Goal: Task Accomplishment & Management: Complete application form

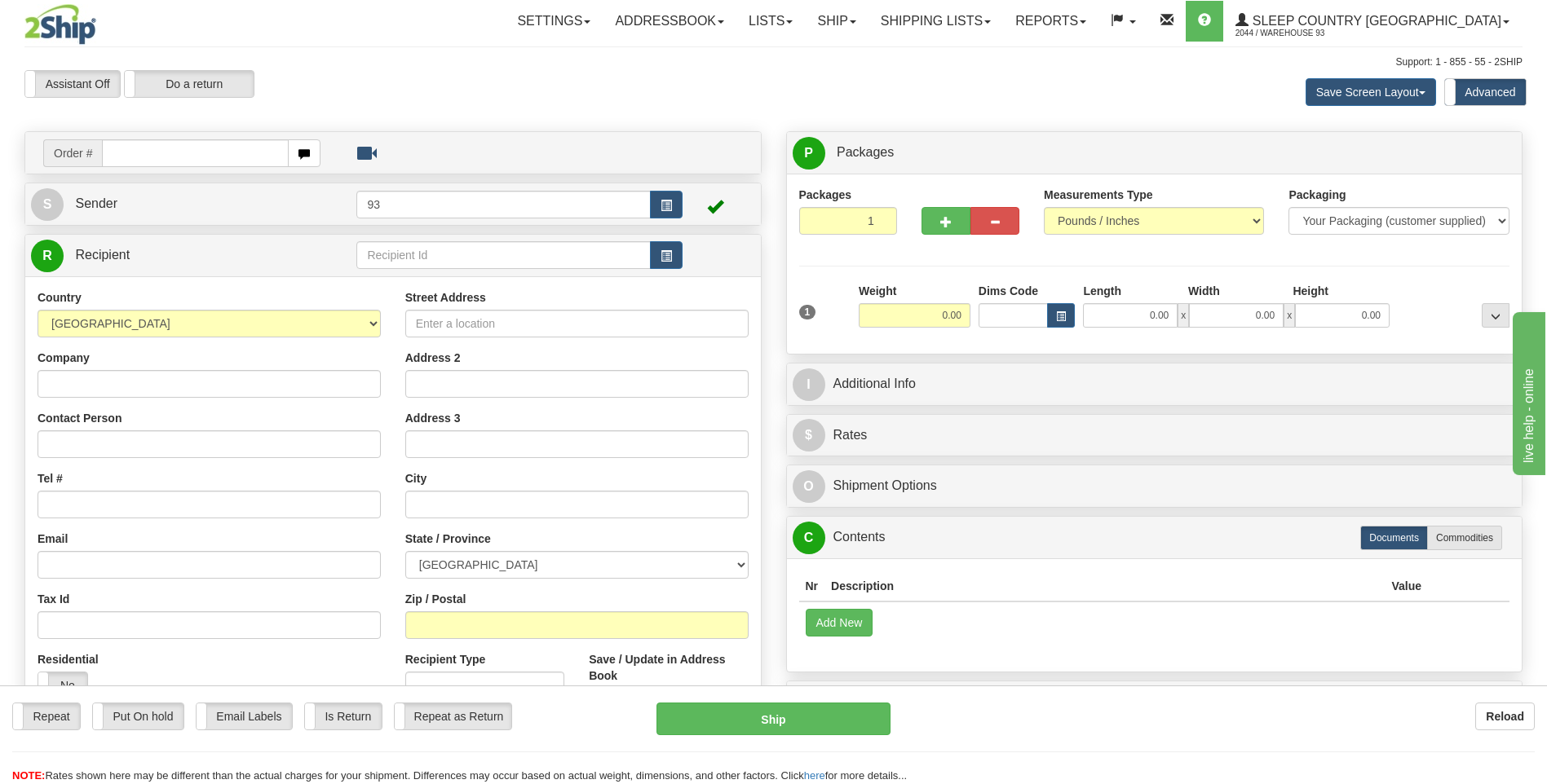
drag, startPoint x: 1237, startPoint y: 732, endPoint x: 1211, endPoint y: 710, distance: 34.1
click at [1237, 732] on div "Repeat Repeat Put On hold Put On hold Print Order Slip Print Order Slip Email L…" at bounding box center [774, 718] width 1547 height 33
click at [190, 150] on input "text" at bounding box center [195, 154] width 186 height 28
type input "9007I155953"
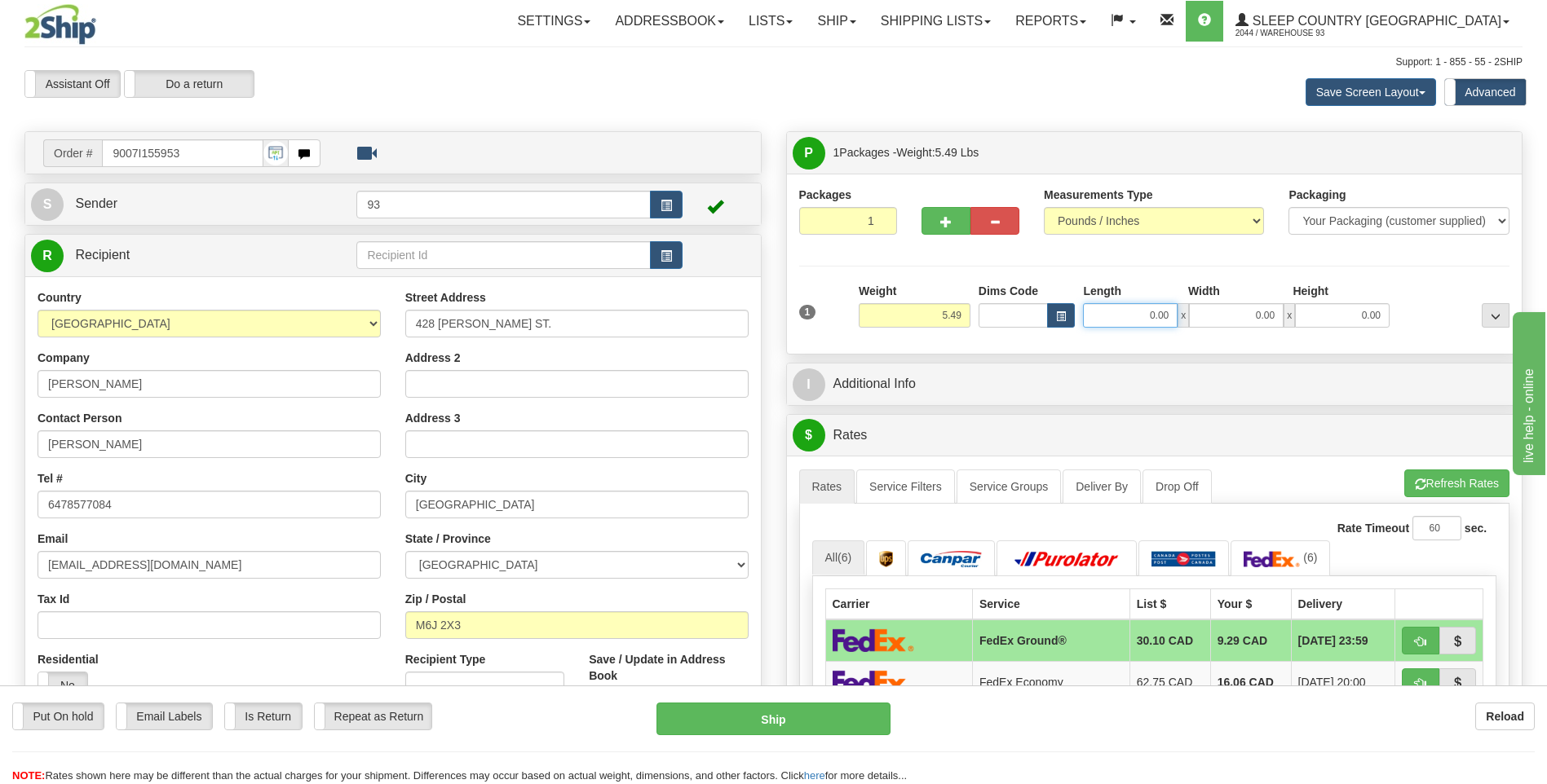
click at [1104, 317] on input "0.00" at bounding box center [1129, 315] width 95 height 24
type input "18.00"
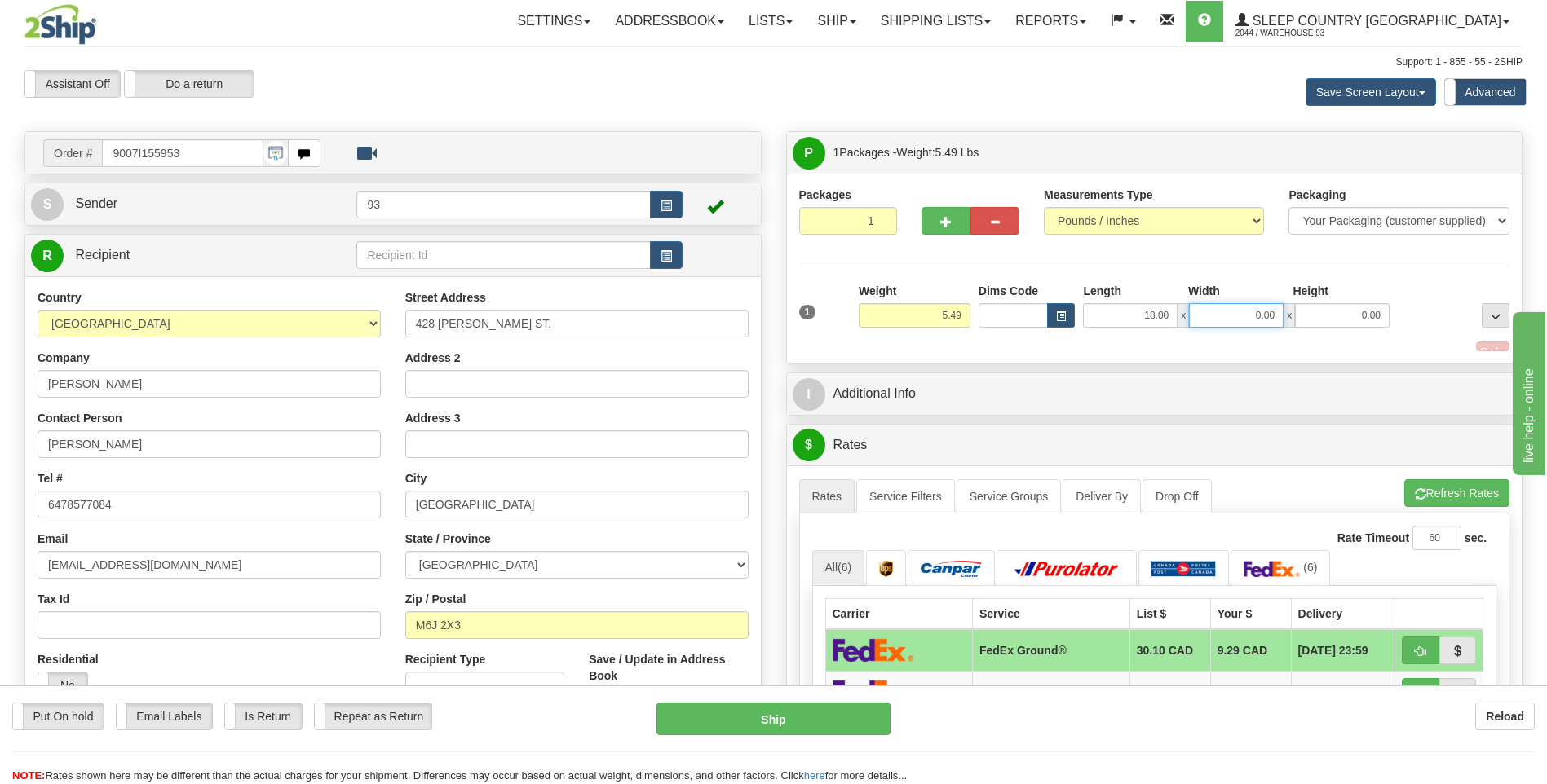
click at [1237, 303] on input "0.00" at bounding box center [1235, 315] width 95 height 24
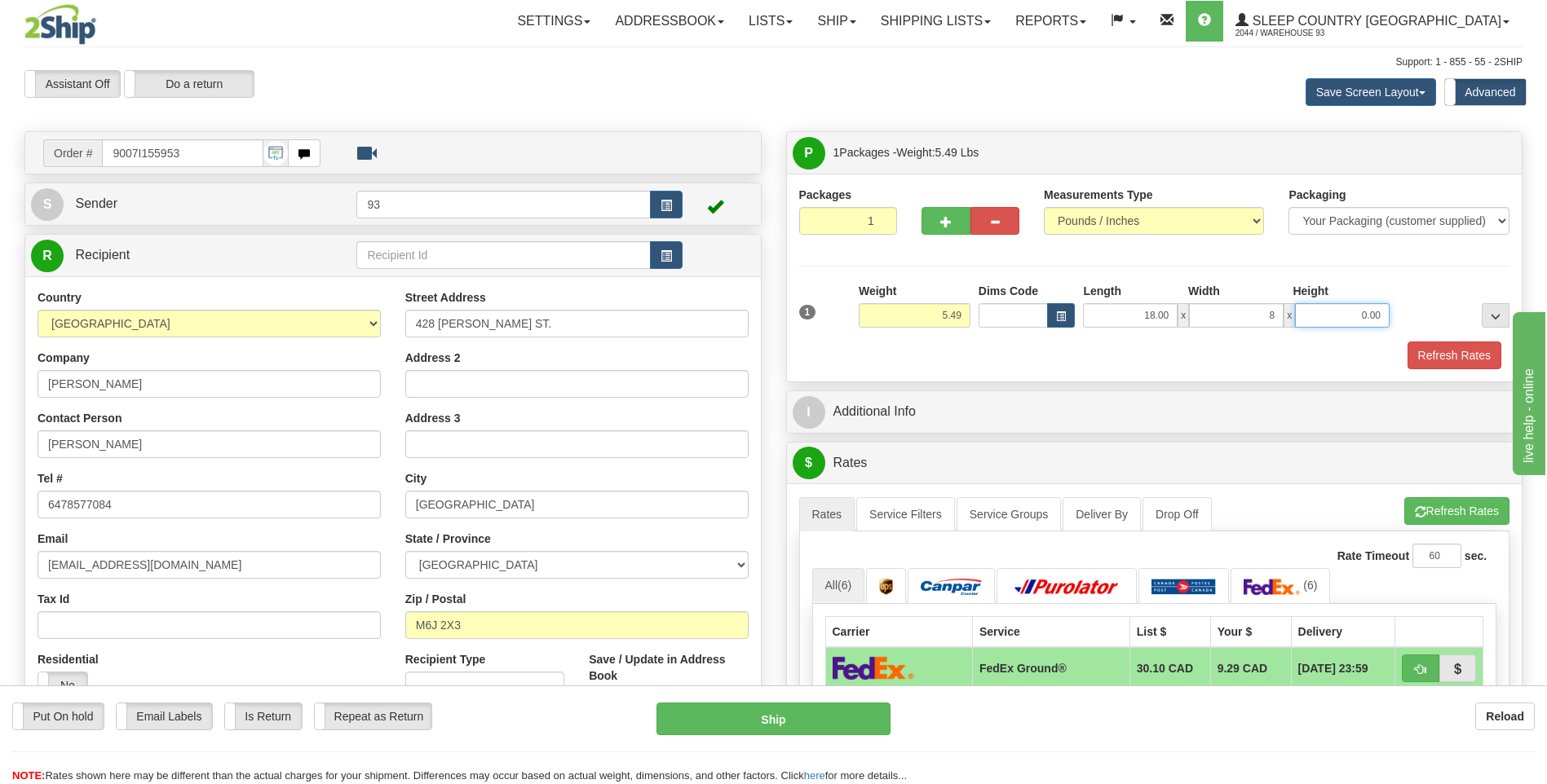
type input "8.00"
click at [1347, 310] on input "0.00" at bounding box center [1342, 315] width 95 height 24
type input "8.00"
click at [1476, 347] on button "Refresh Rates" at bounding box center [1454, 356] width 94 height 28
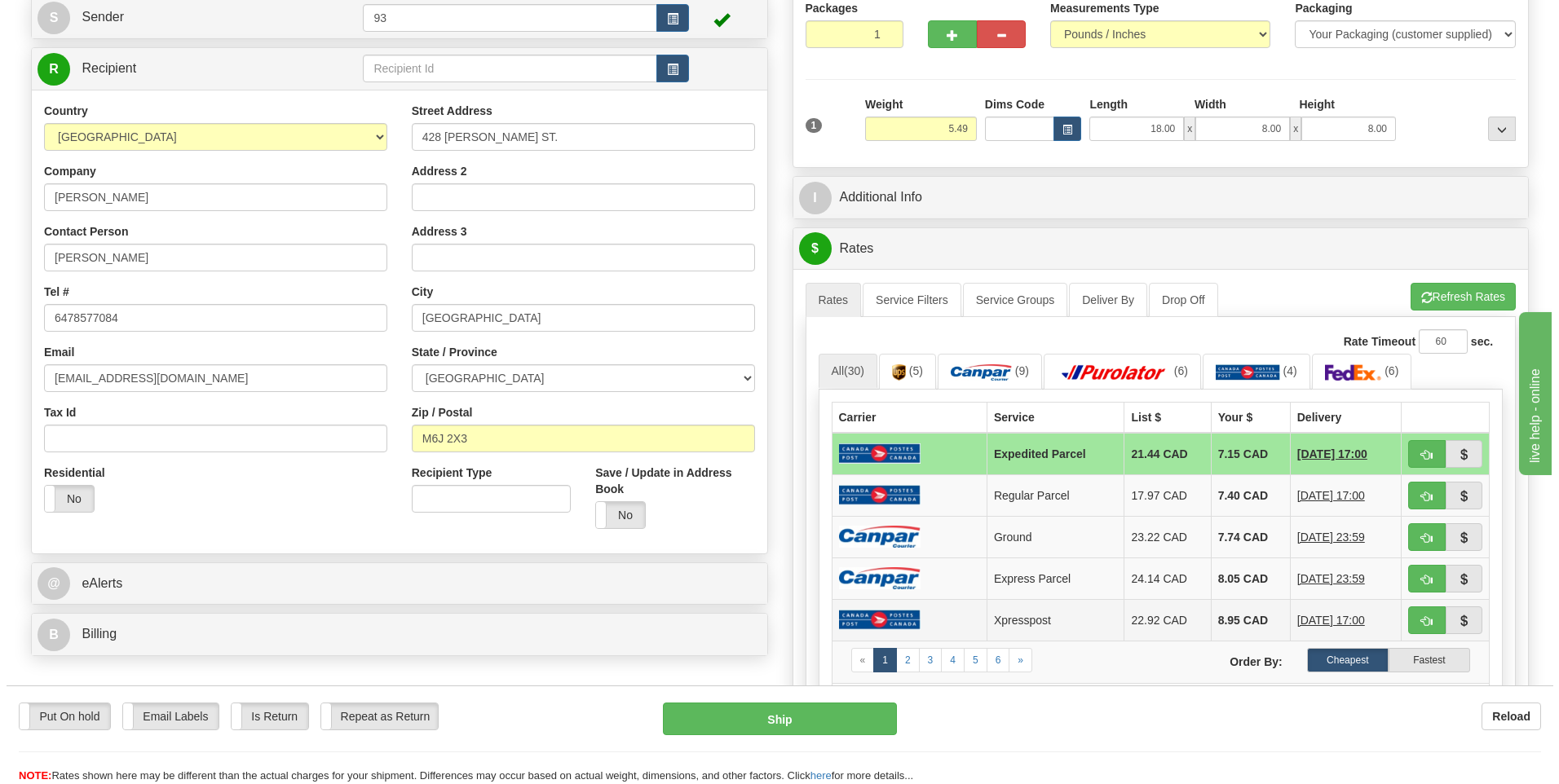
scroll to position [245, 0]
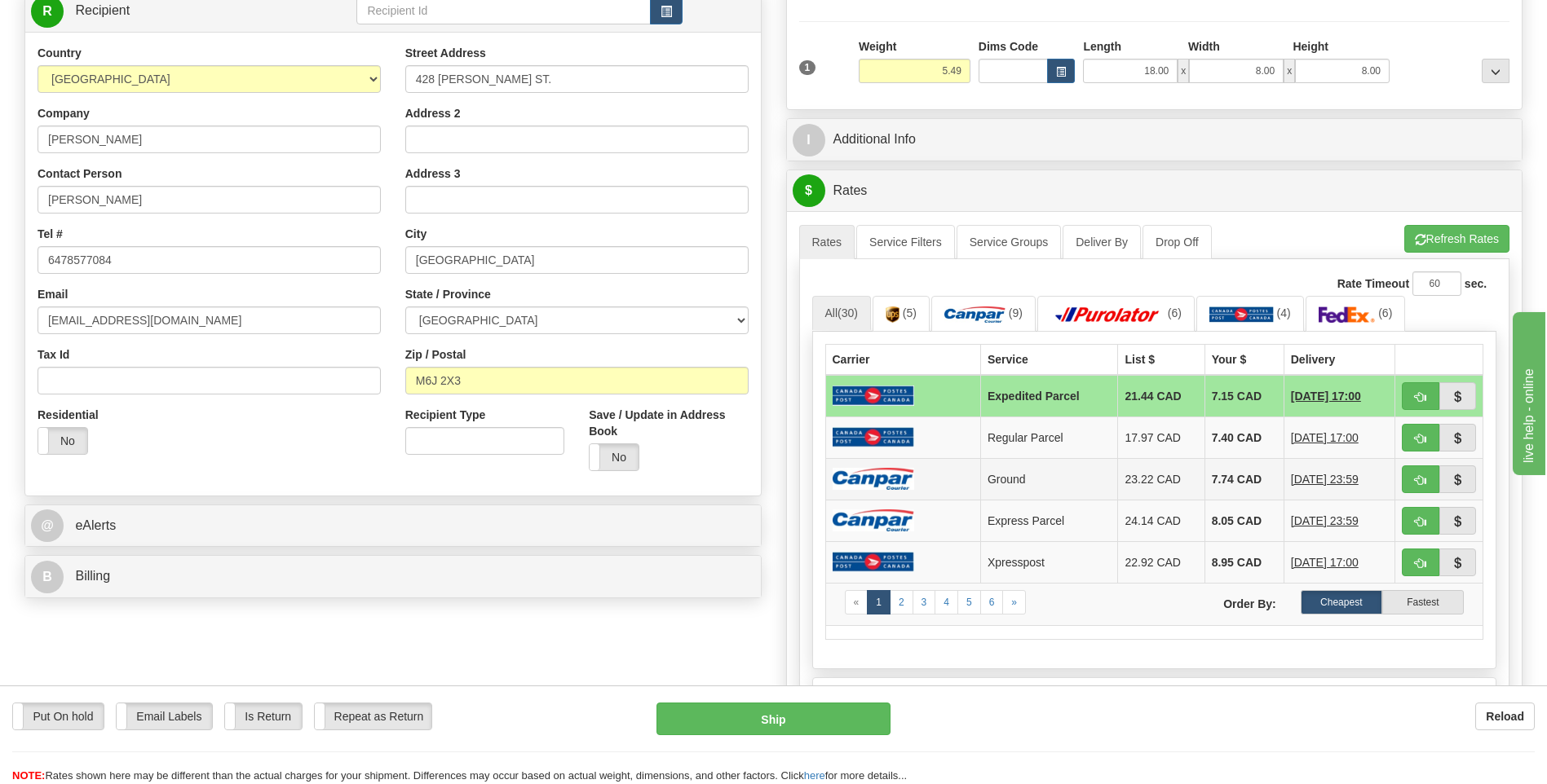
click at [899, 478] on img at bounding box center [873, 478] width 82 height 22
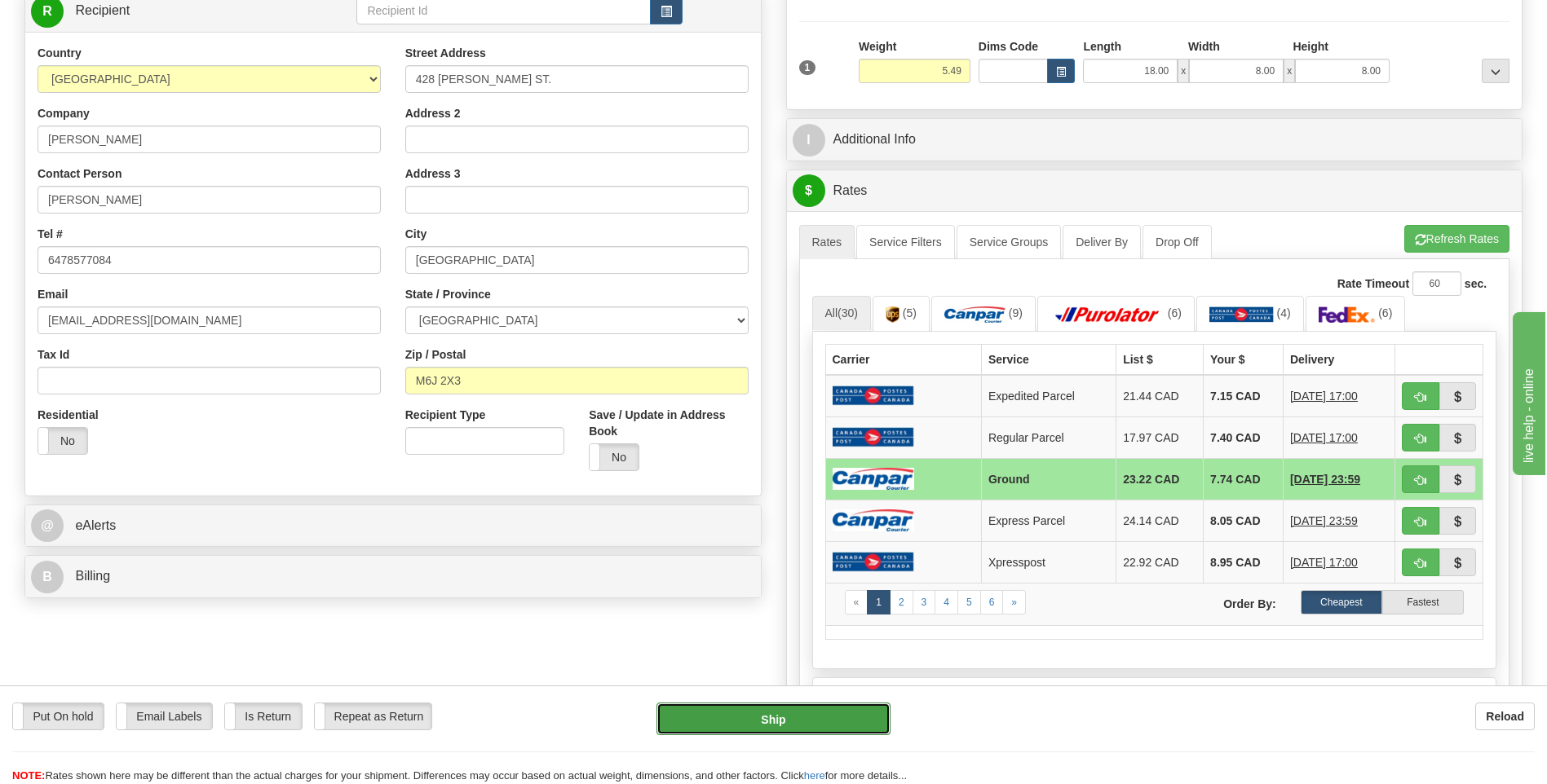
click at [794, 720] on button "Ship" at bounding box center [773, 718] width 233 height 33
type input "1"
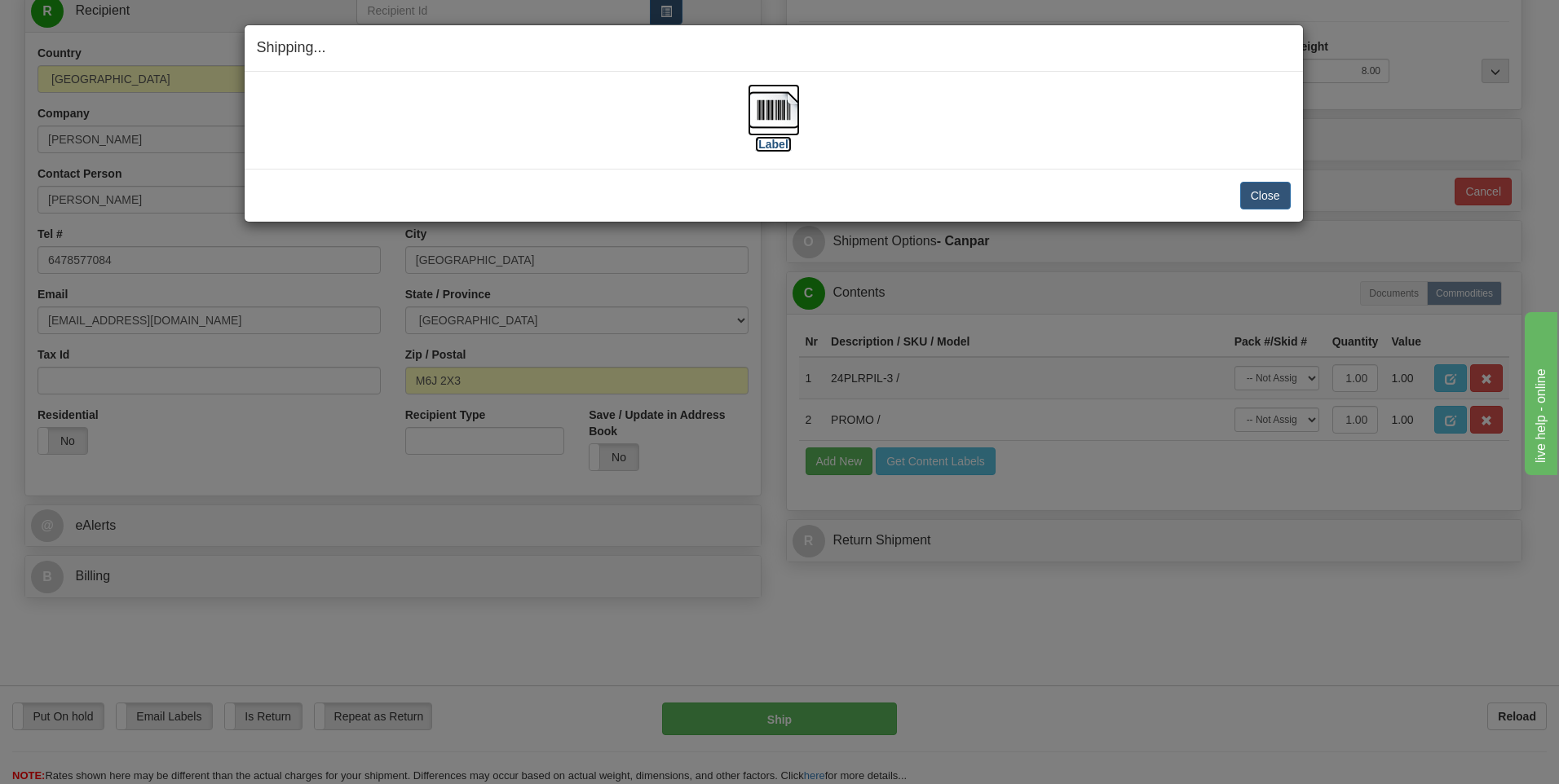
click at [785, 100] on img at bounding box center [774, 110] width 52 height 52
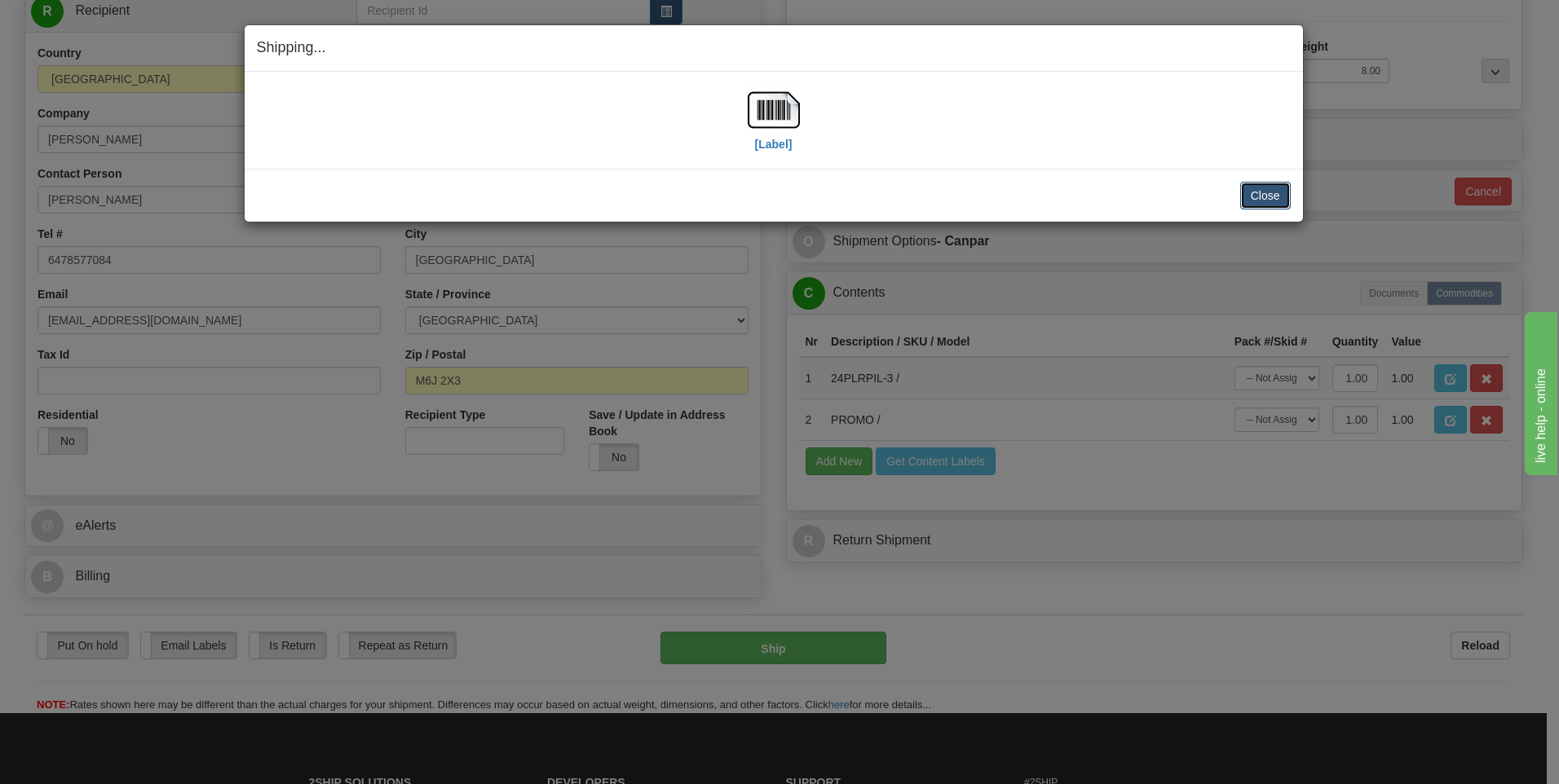
click at [1250, 193] on button "Close" at bounding box center [1265, 196] width 51 height 28
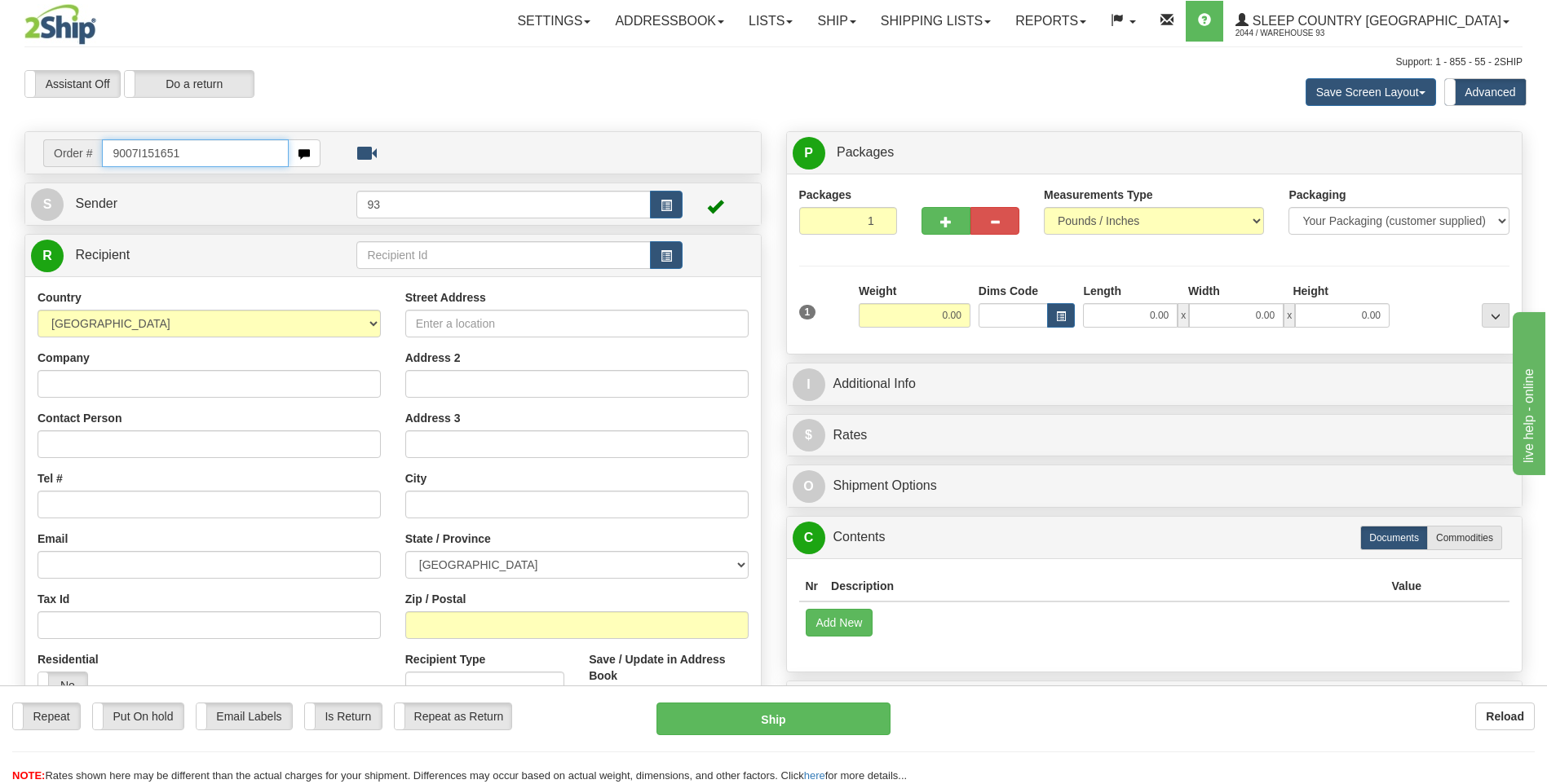
type input "9007I151651"
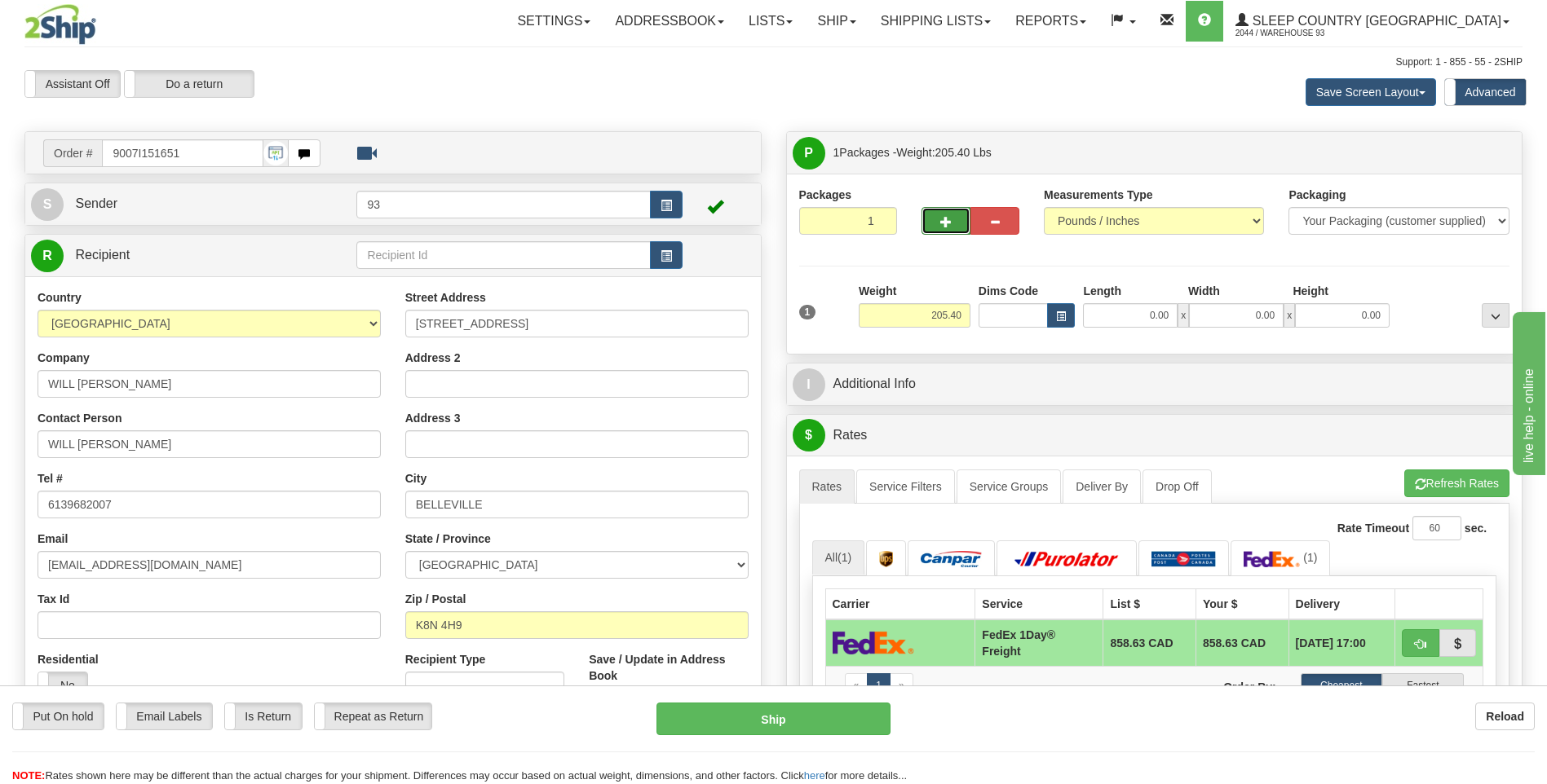
click at [942, 223] on span "button" at bounding box center [945, 222] width 11 height 11
type input "2"
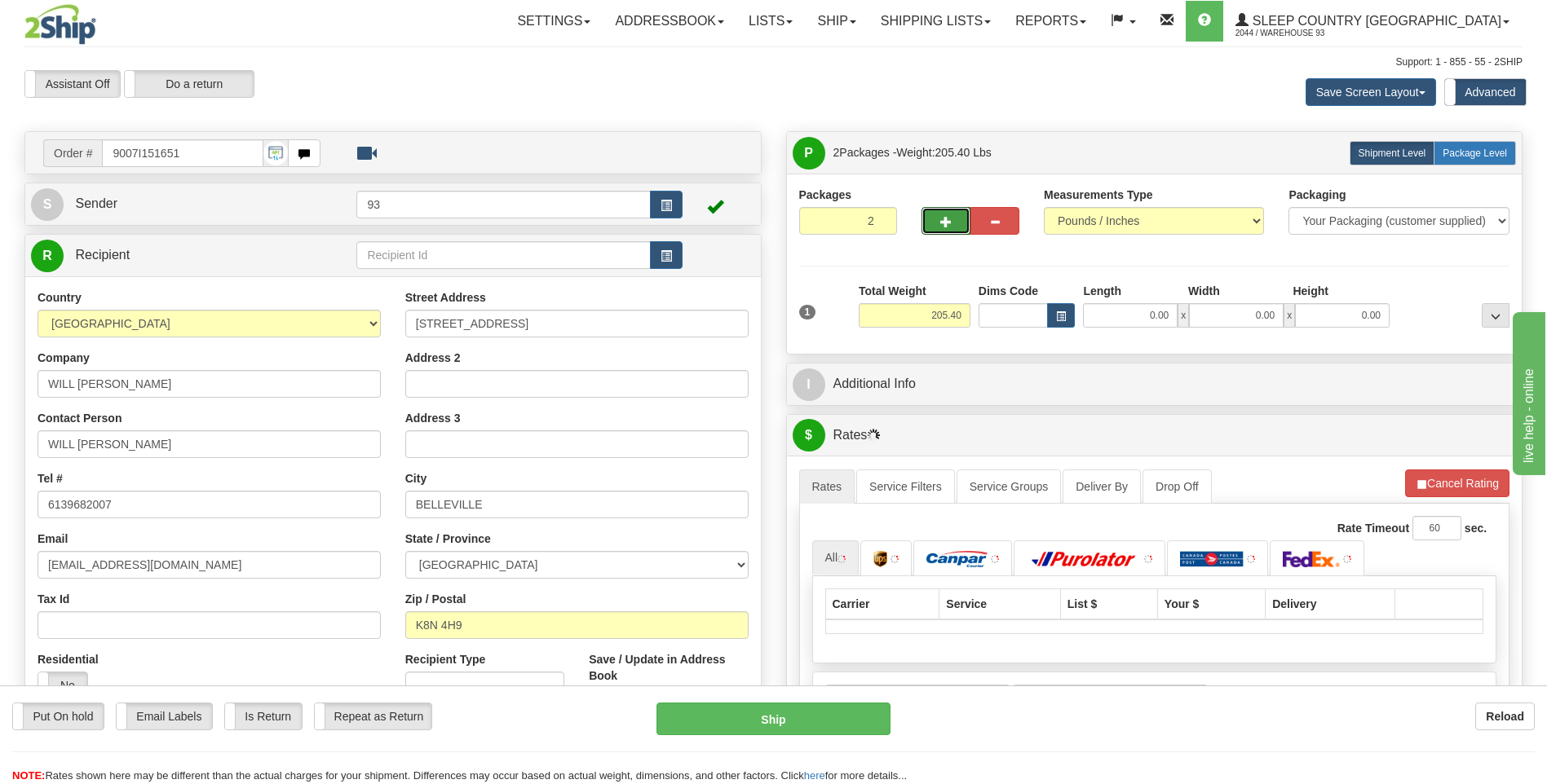
drag, startPoint x: 1468, startPoint y: 155, endPoint x: 1457, endPoint y: 156, distance: 11.0
click at [1468, 155] on span "Package Level" at bounding box center [1474, 153] width 64 height 11
radio input "true"
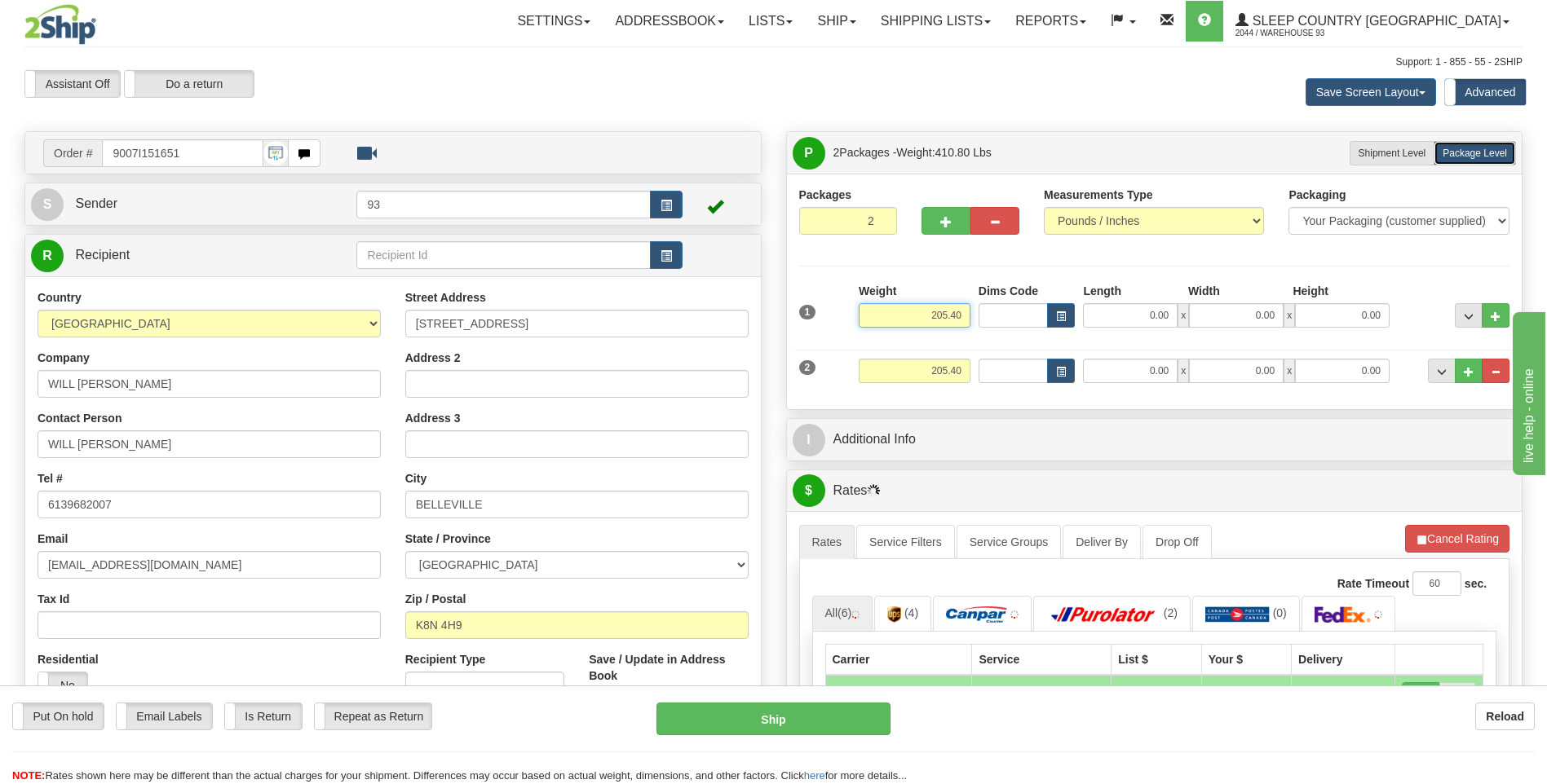
click at [962, 311] on input "205.40" at bounding box center [914, 315] width 112 height 24
type input "2"
type input "105.00"
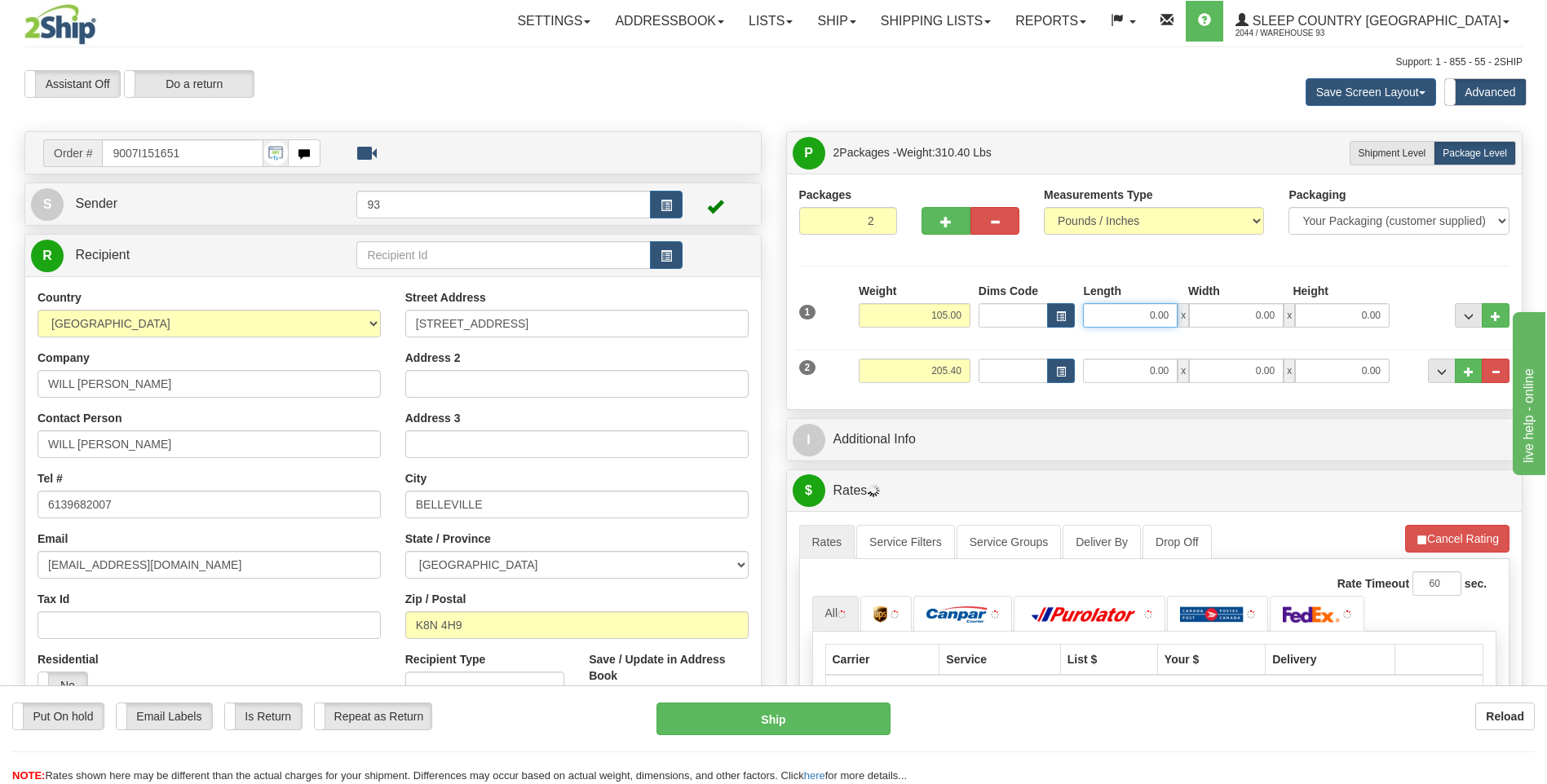
click at [1141, 307] on input "0.00" at bounding box center [1129, 315] width 95 height 24
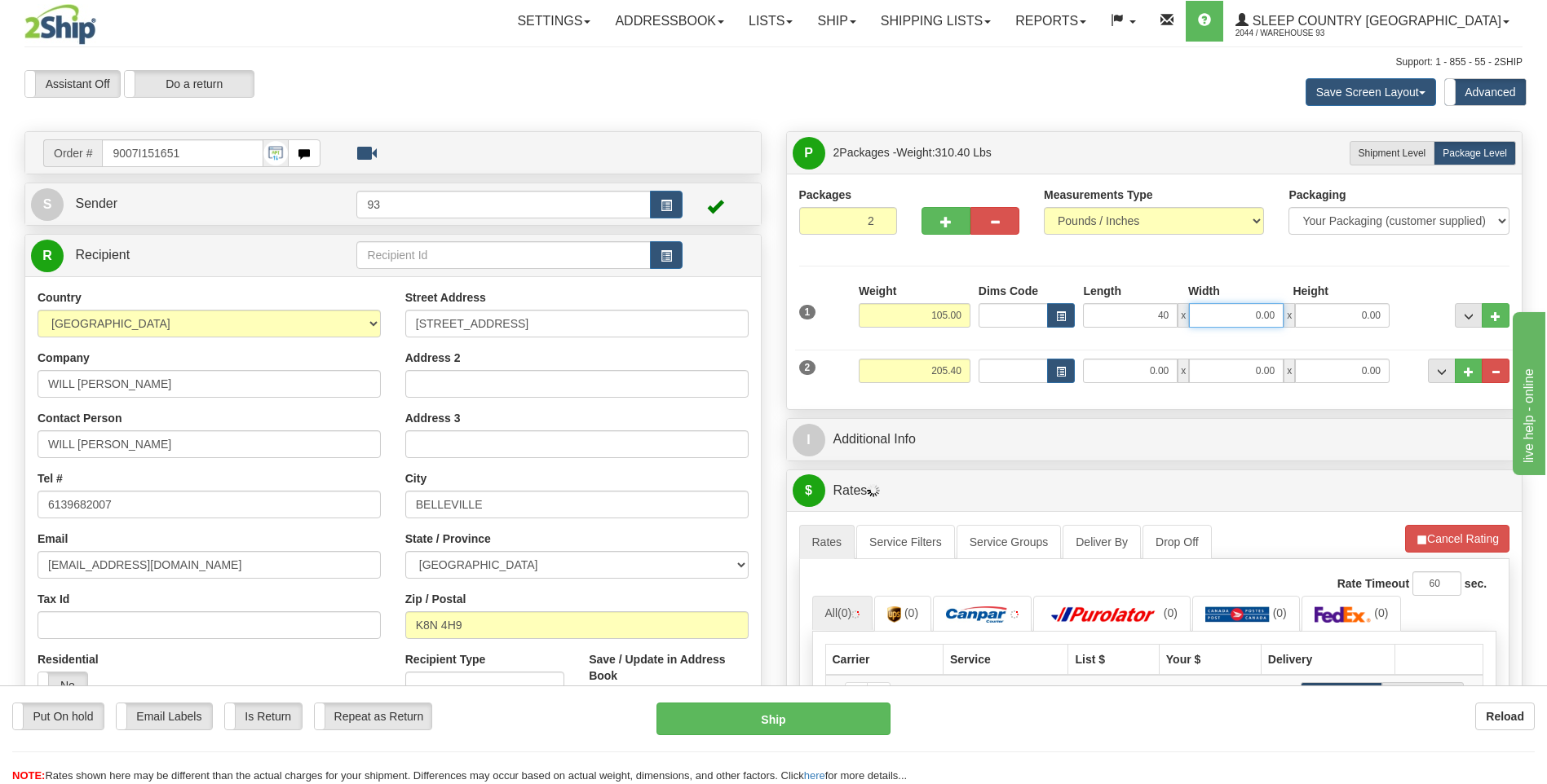
type input "40.00"
click at [1240, 319] on input "0.00" at bounding box center [1235, 315] width 95 height 24
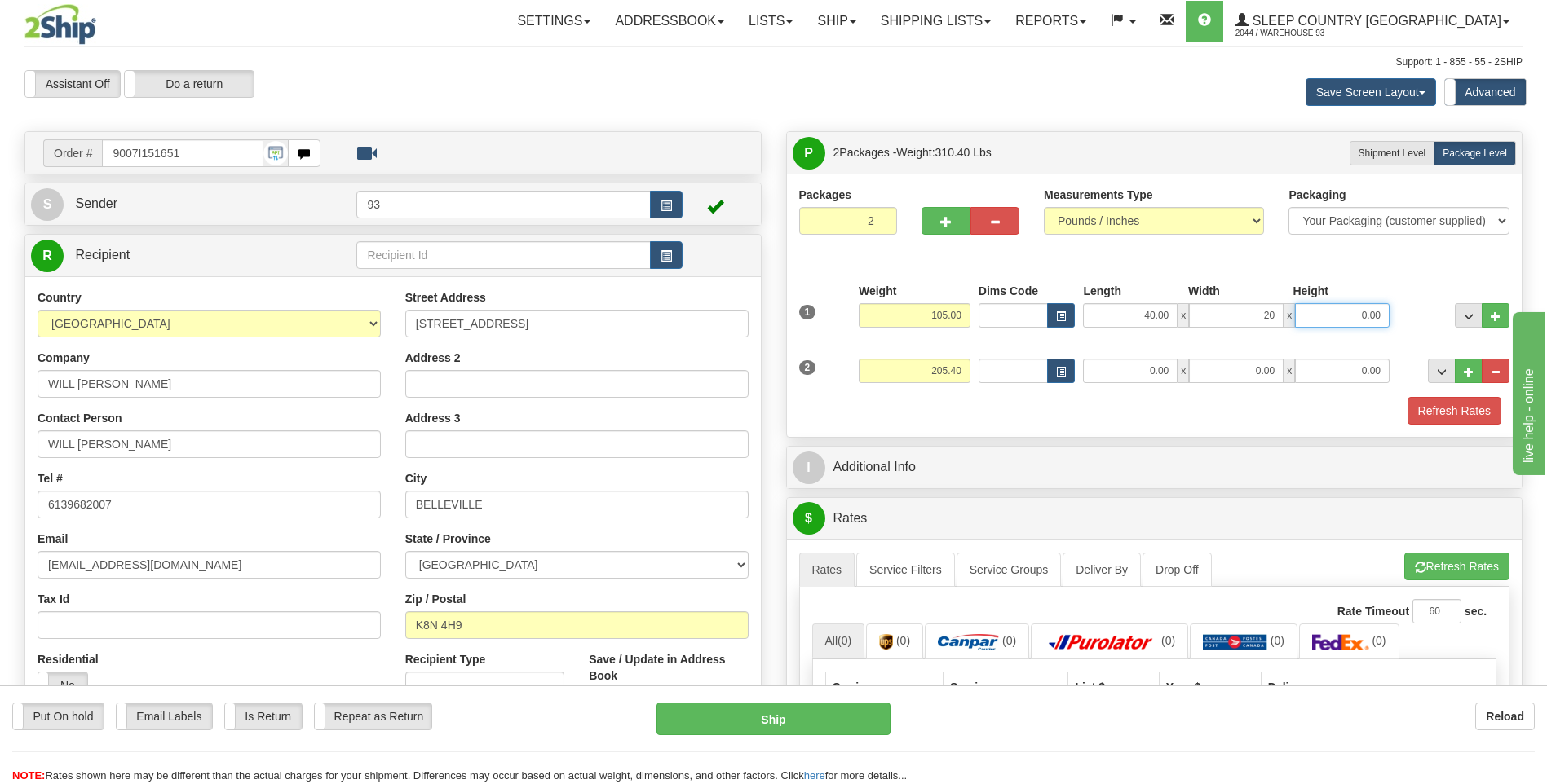
type input "20.00"
click at [1346, 317] on input "0.00" at bounding box center [1342, 315] width 95 height 24
type input "20.00"
click at [958, 370] on input "205.40" at bounding box center [914, 371] width 112 height 24
type input "2"
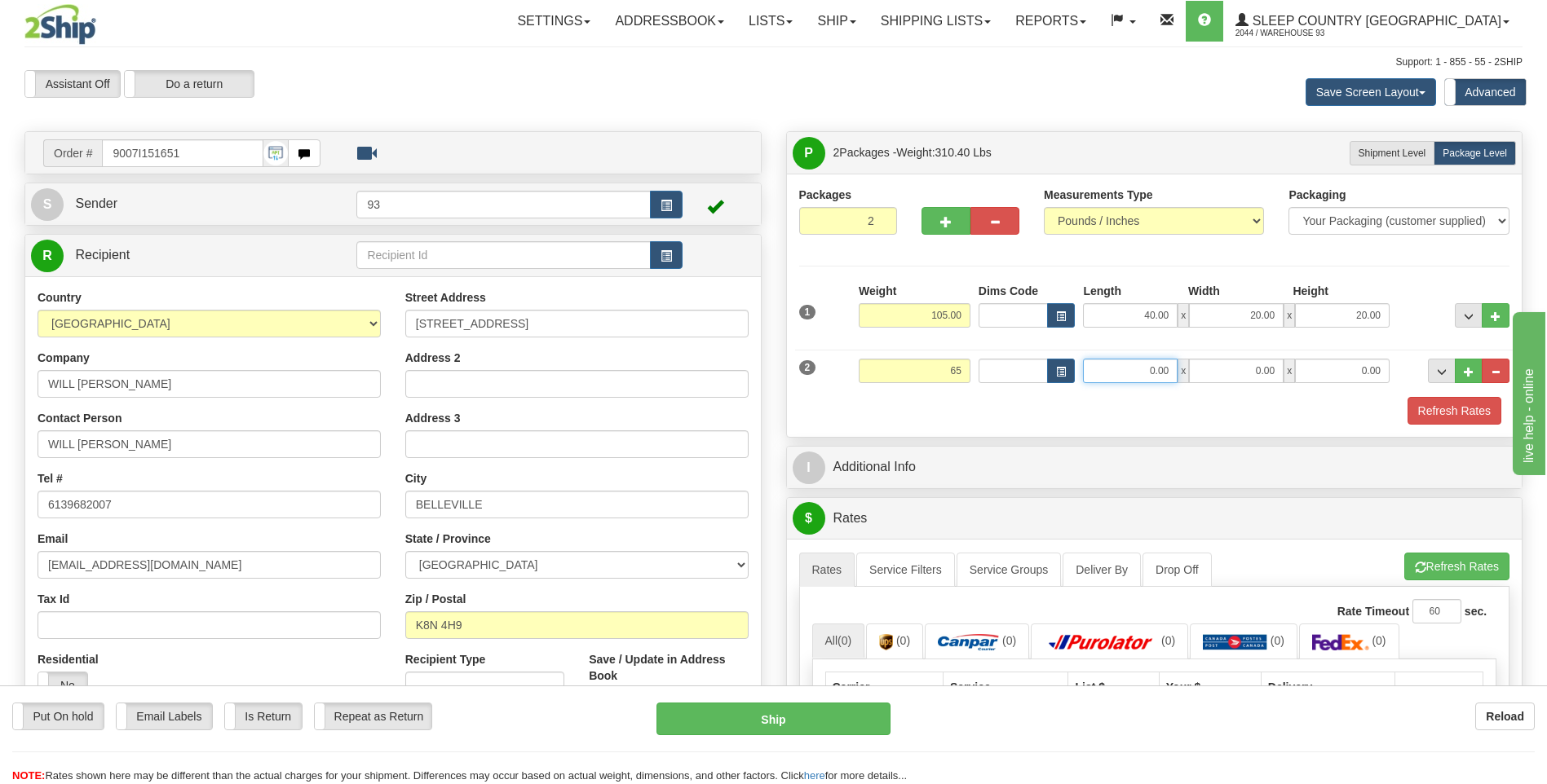
type input "65.00"
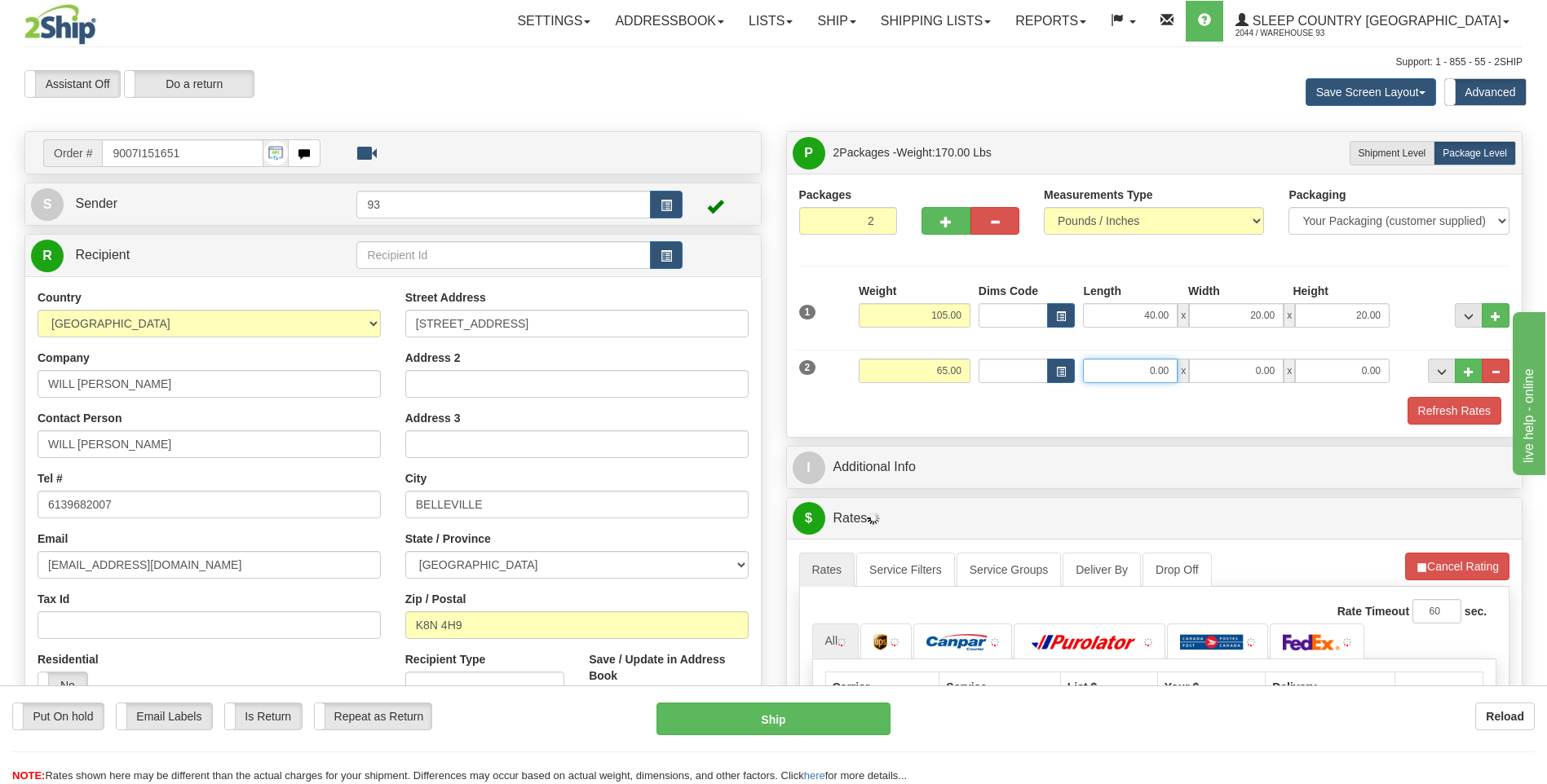
click at [1151, 370] on input "0.00" at bounding box center [1129, 371] width 95 height 24
type input "78.00"
click at [1271, 380] on input "0.00" at bounding box center [1235, 371] width 95 height 24
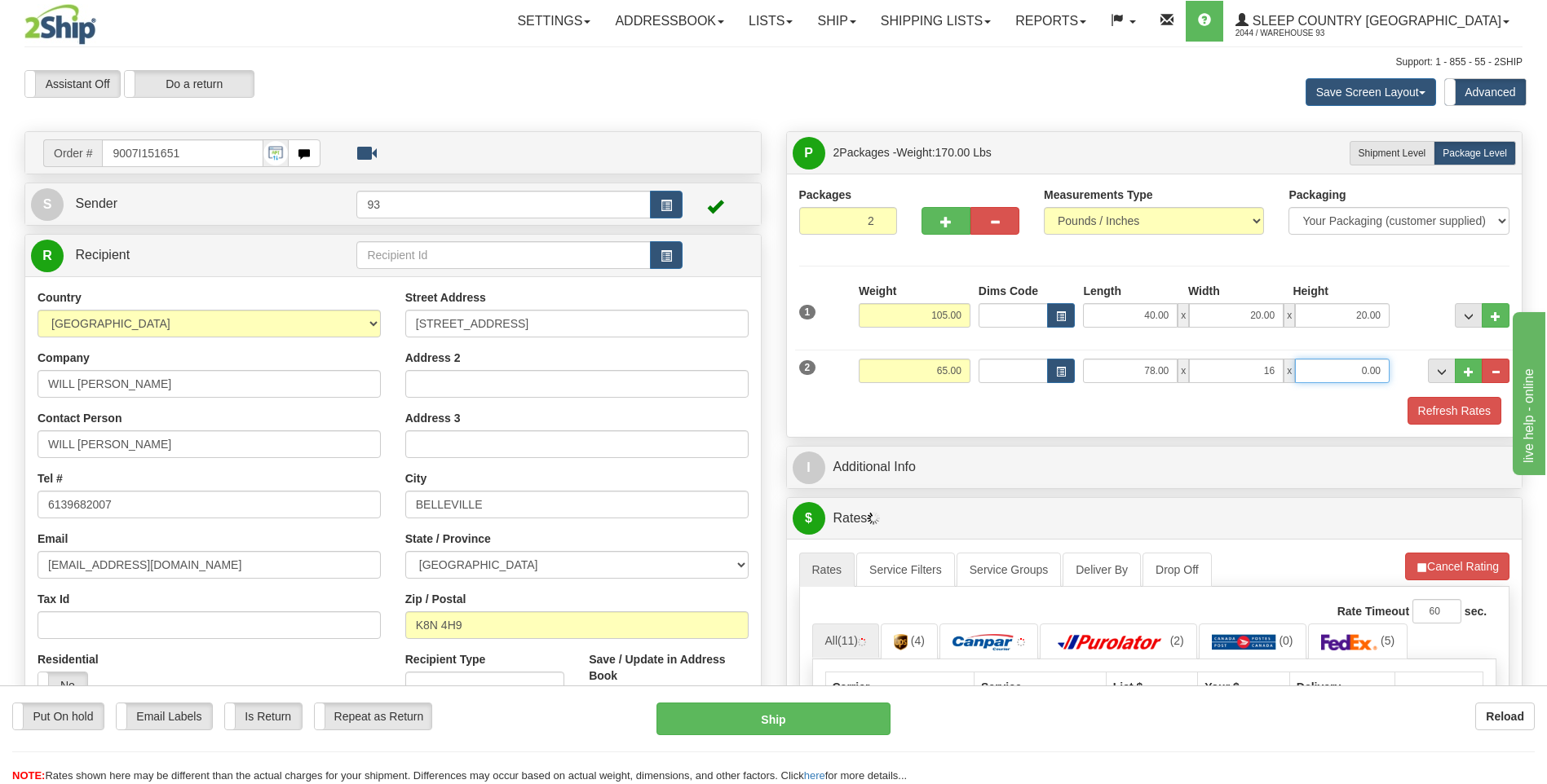
type input "16.00"
click at [1357, 364] on input "0.00" at bounding box center [1342, 371] width 95 height 24
drag, startPoint x: 1491, startPoint y: 428, endPoint x: 1483, endPoint y: 413, distance: 17.0
click at [1491, 428] on div "Packages 2 2 Measurements Type" at bounding box center [1154, 306] width 736 height 264
type input "10.00"
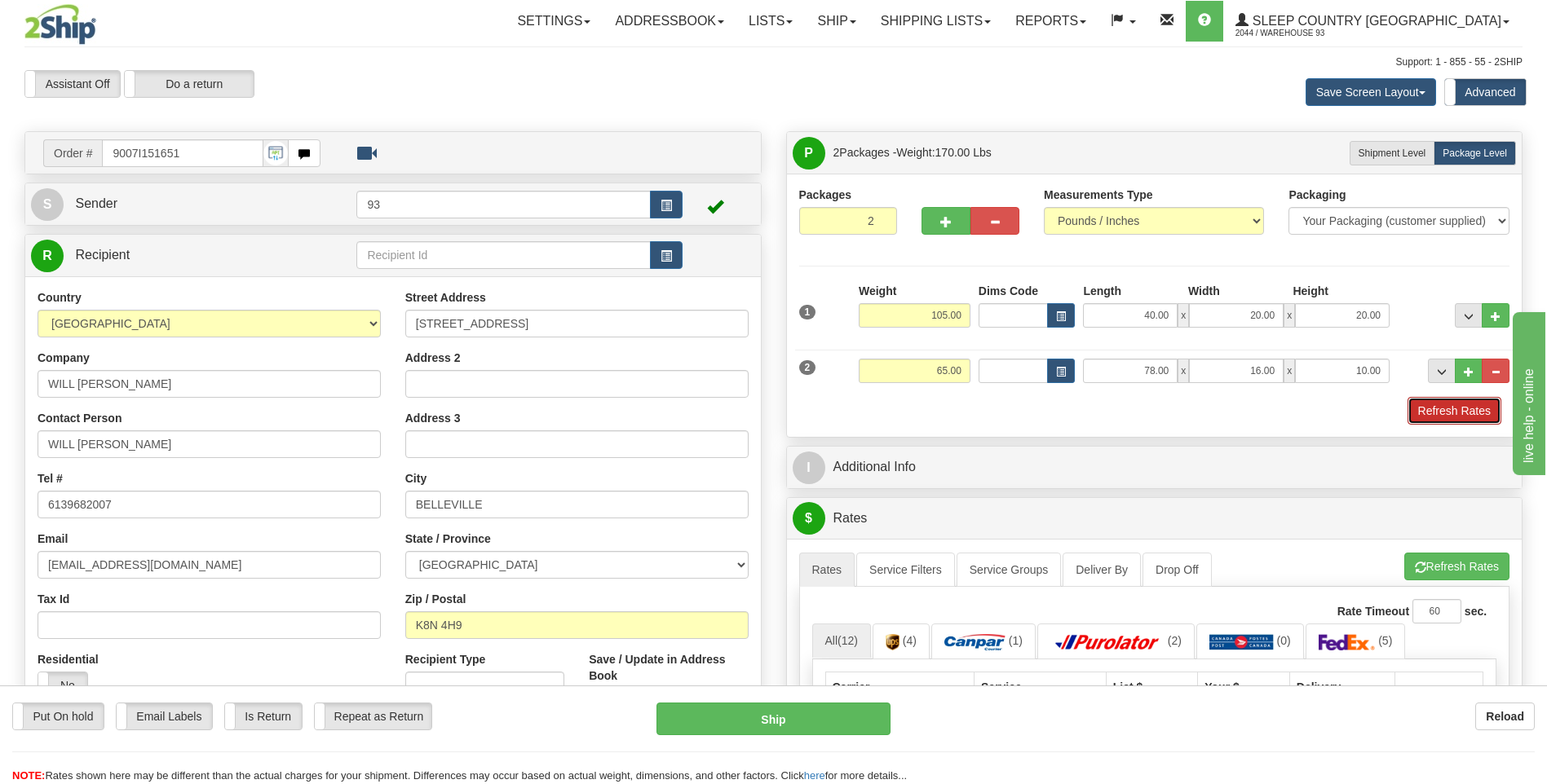
click at [1478, 409] on button "Refresh Rates" at bounding box center [1454, 410] width 94 height 28
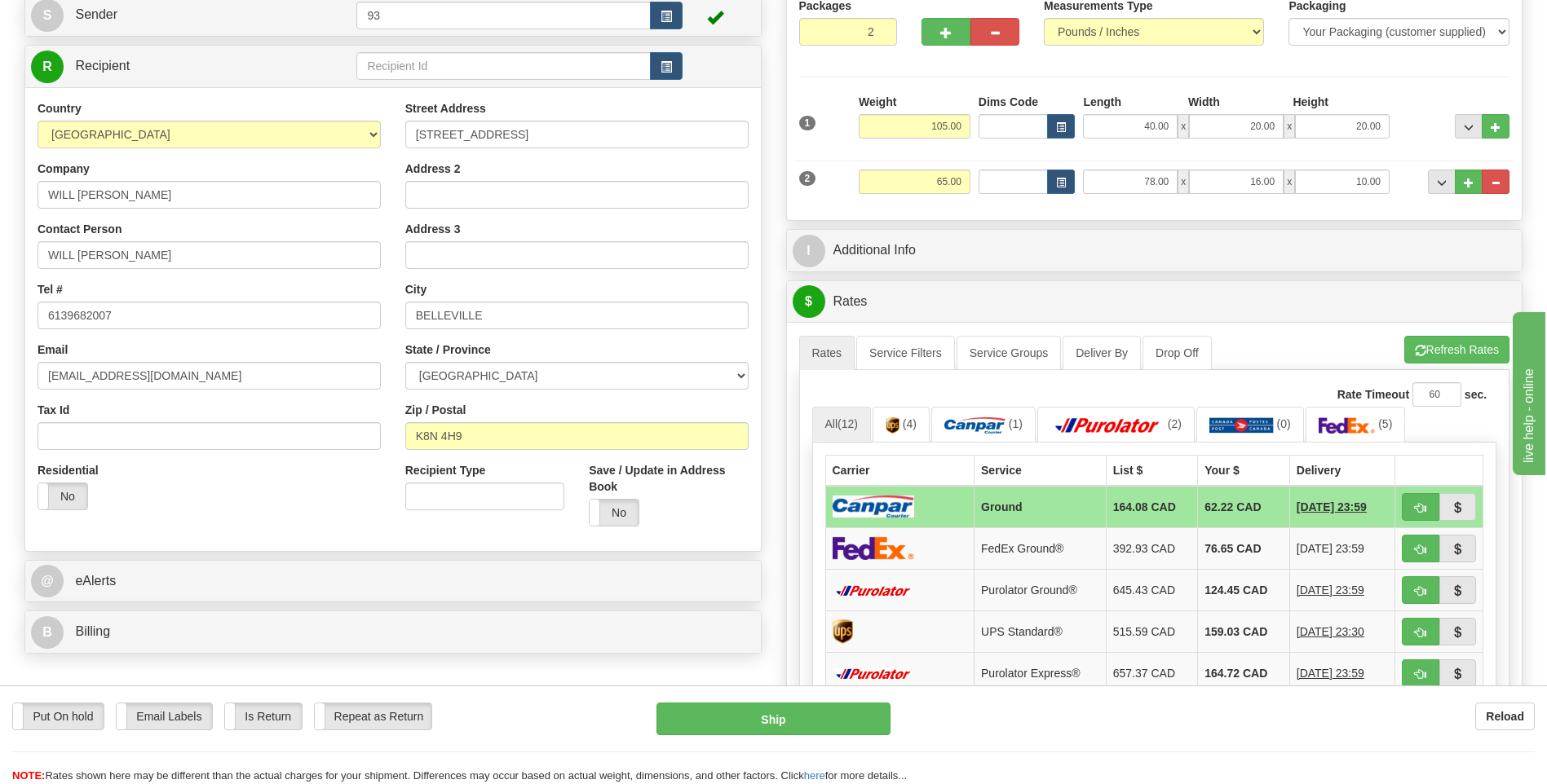
scroll to position [245, 0]
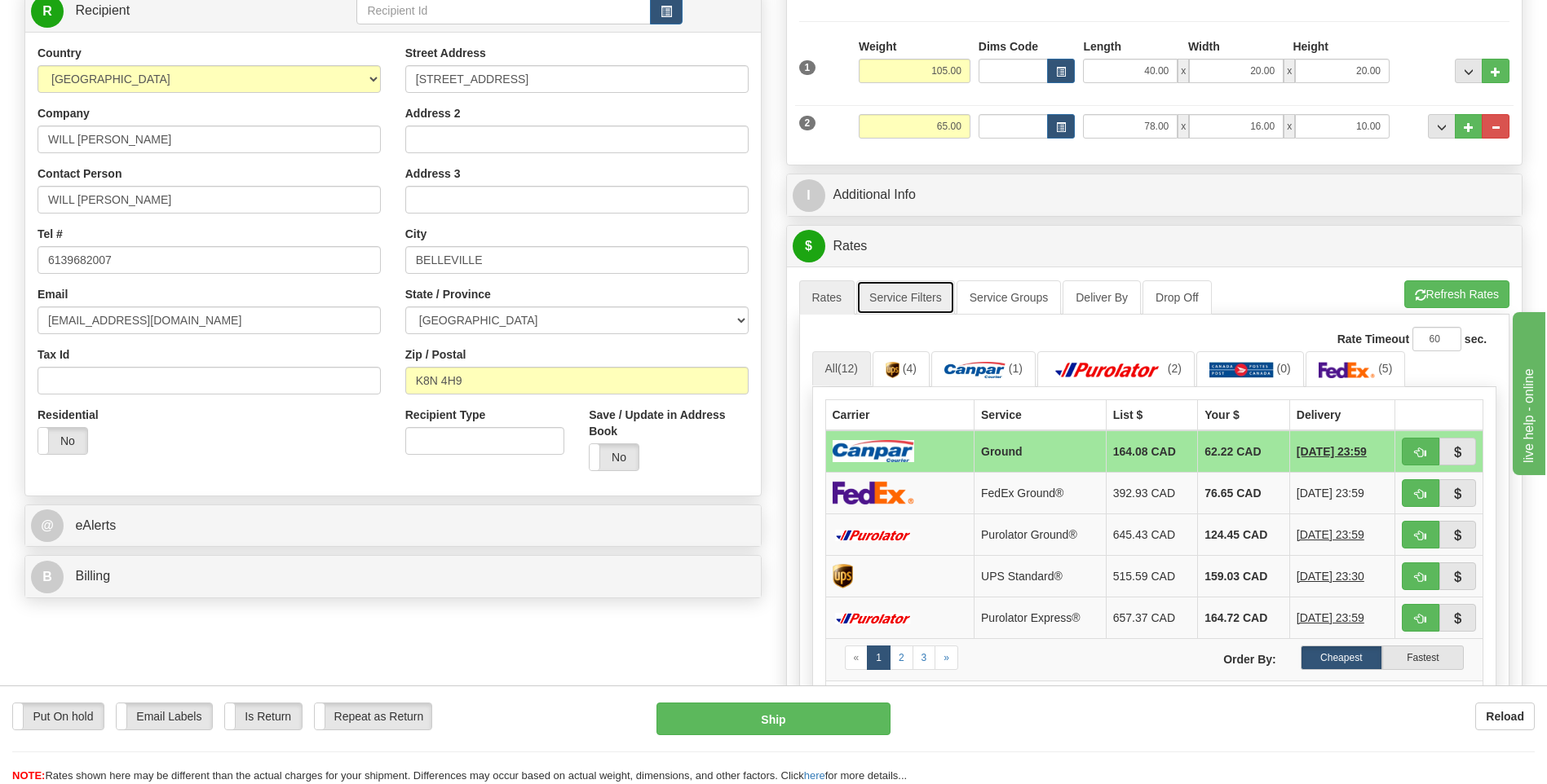
click at [899, 301] on link "Service Filters" at bounding box center [905, 298] width 99 height 34
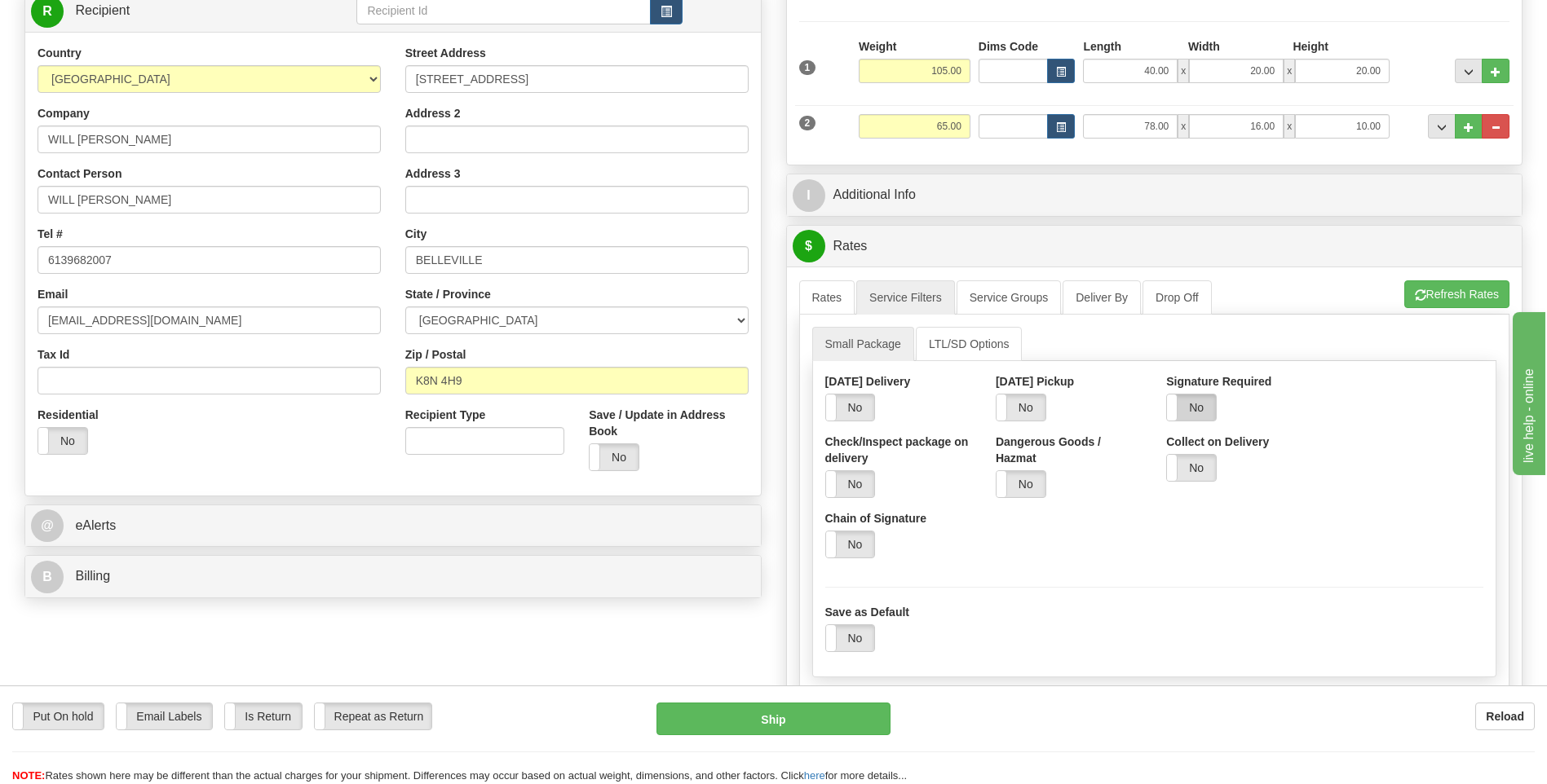
click at [1181, 406] on label "No" at bounding box center [1190, 407] width 49 height 26
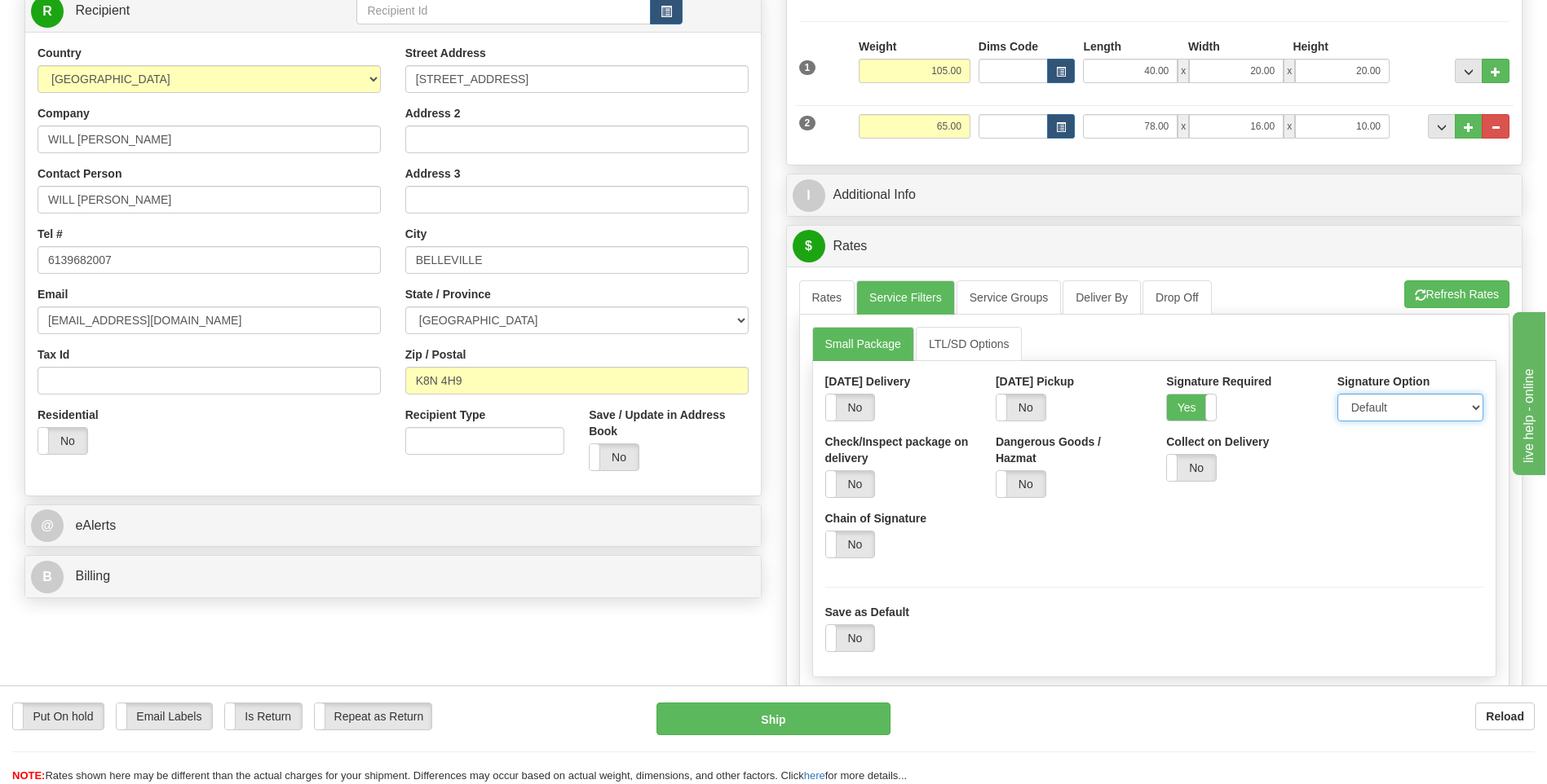
click at [1423, 395] on select "Default Adult Direct Indirect No Signature Required" at bounding box center [1410, 407] width 146 height 28
select select "1"
click at [1337, 393] on select "Default Adult Direct Indirect No Signature Required" at bounding box center [1410, 407] width 146 height 28
click at [808, 298] on link "Rates" at bounding box center [827, 298] width 56 height 34
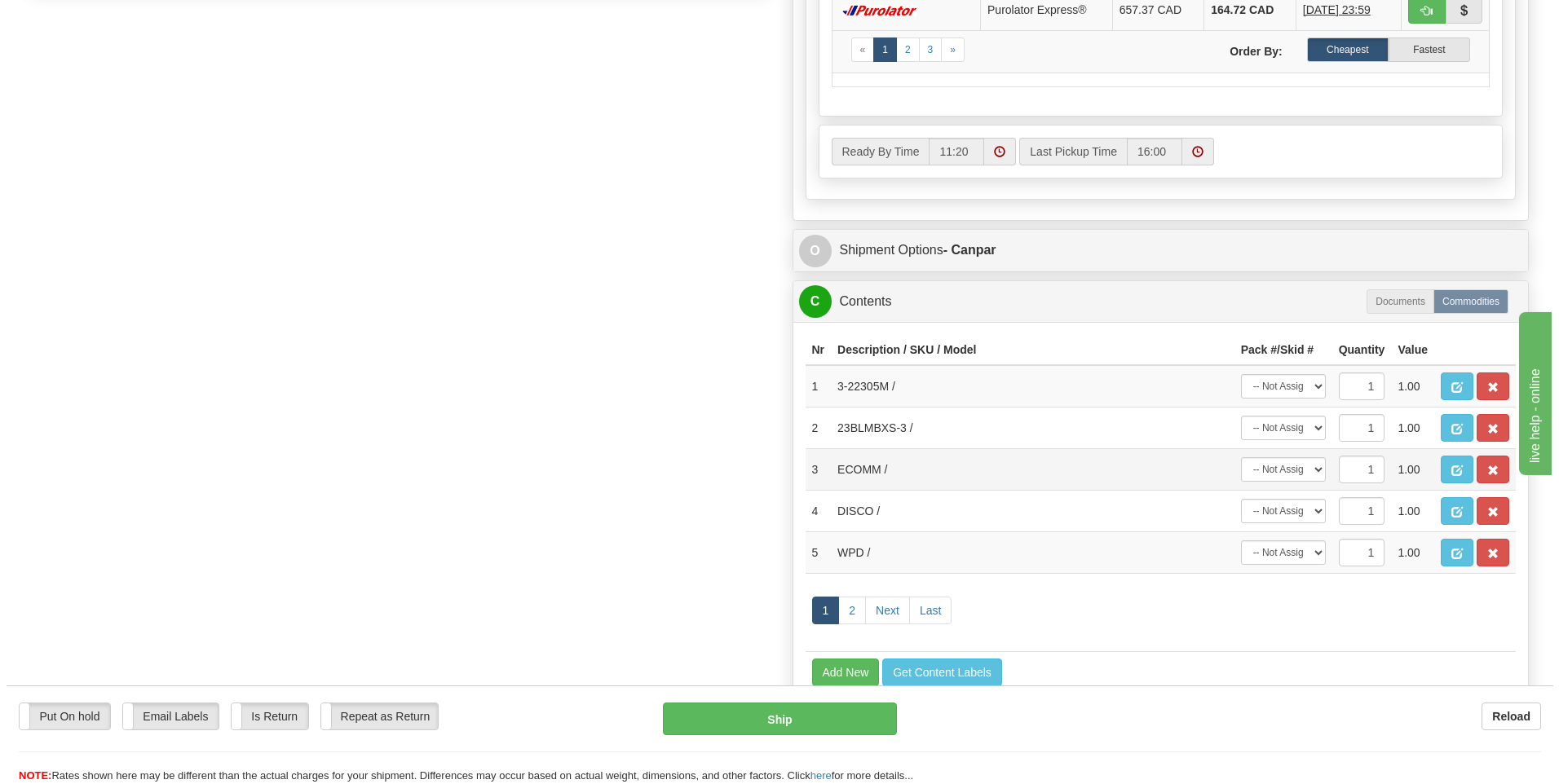
scroll to position [896, 0]
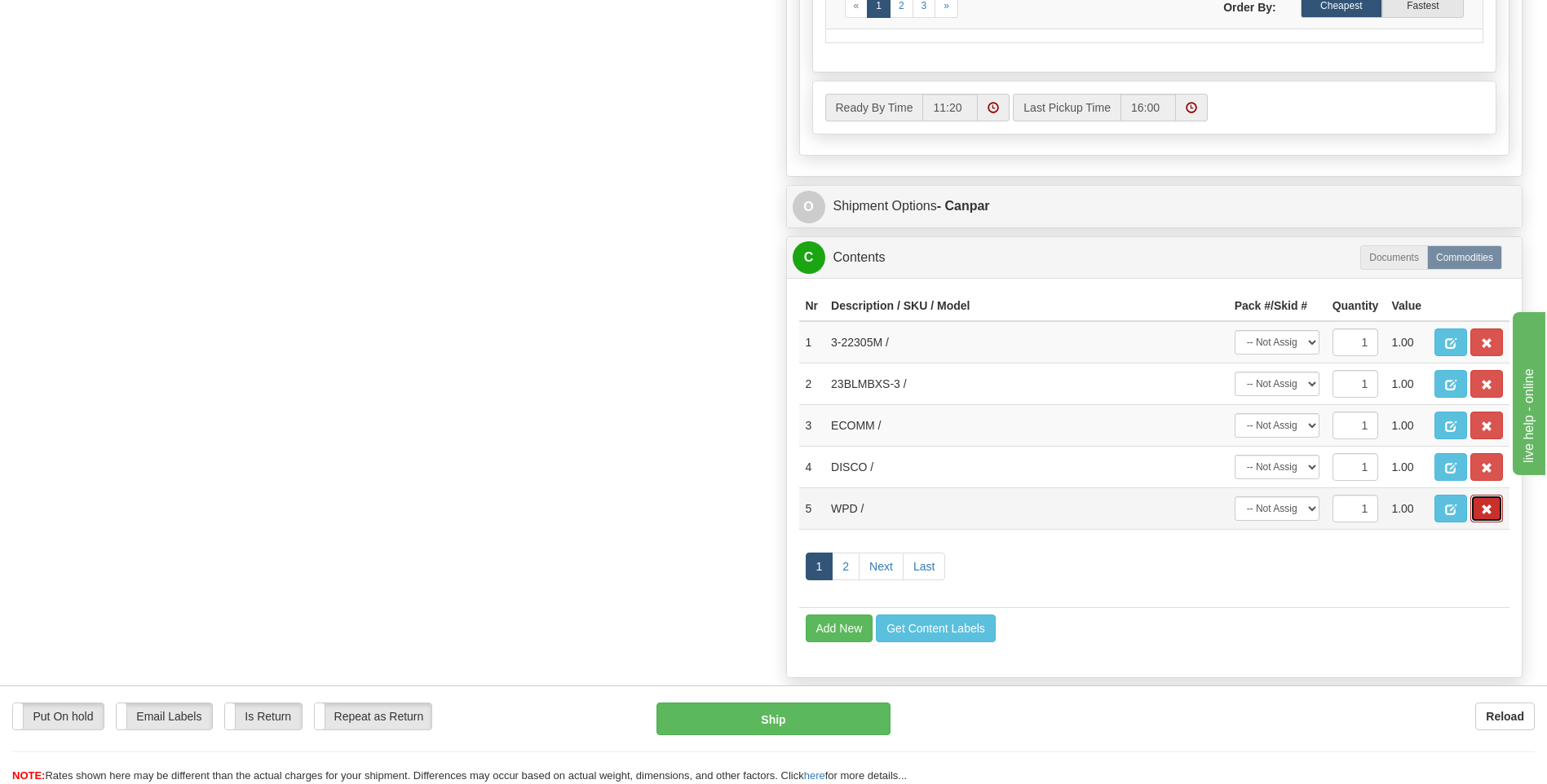
click at [1494, 514] on button "button" at bounding box center [1486, 508] width 33 height 28
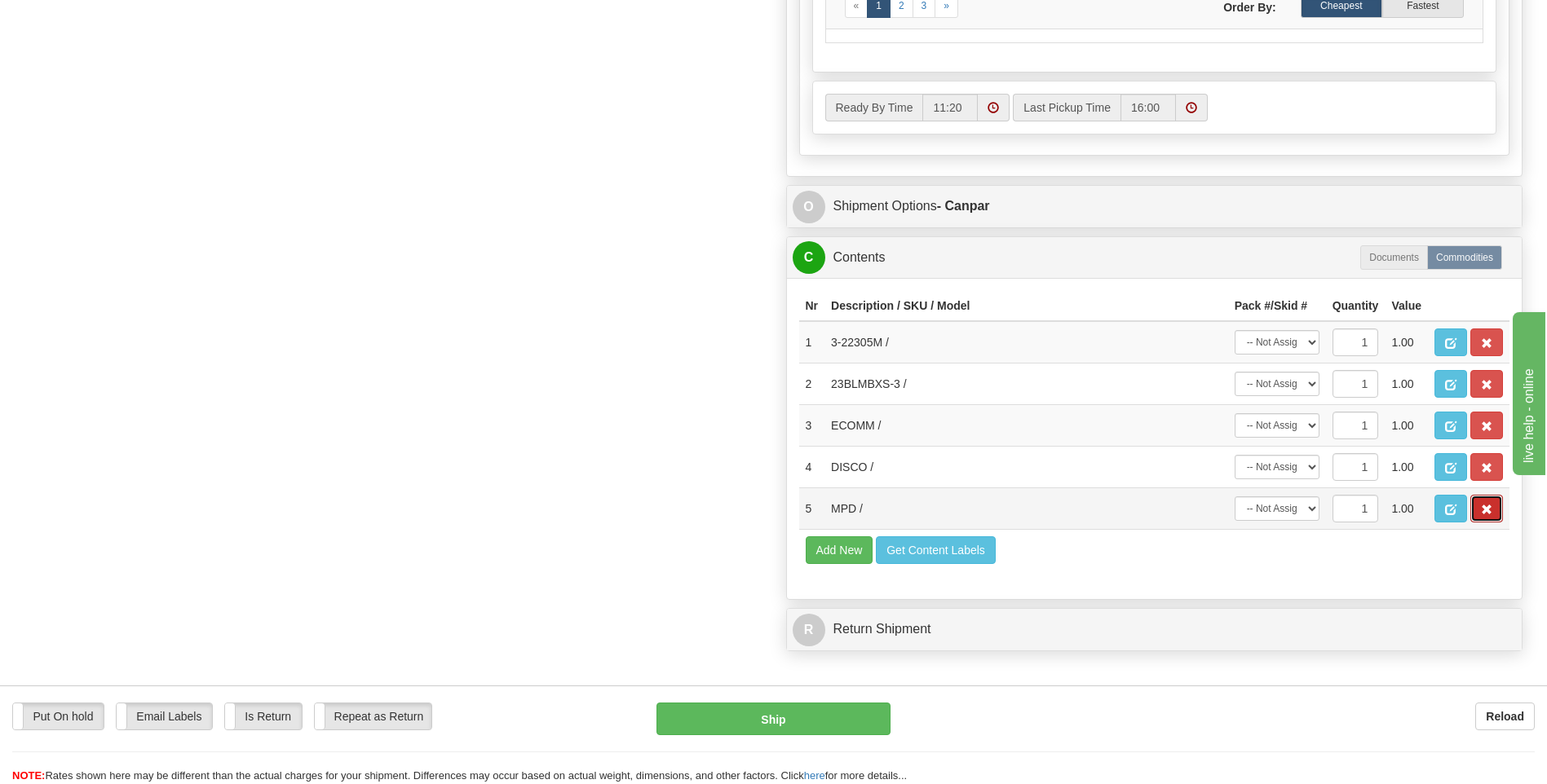
click at [1485, 509] on span "button" at bounding box center [1486, 509] width 11 height 11
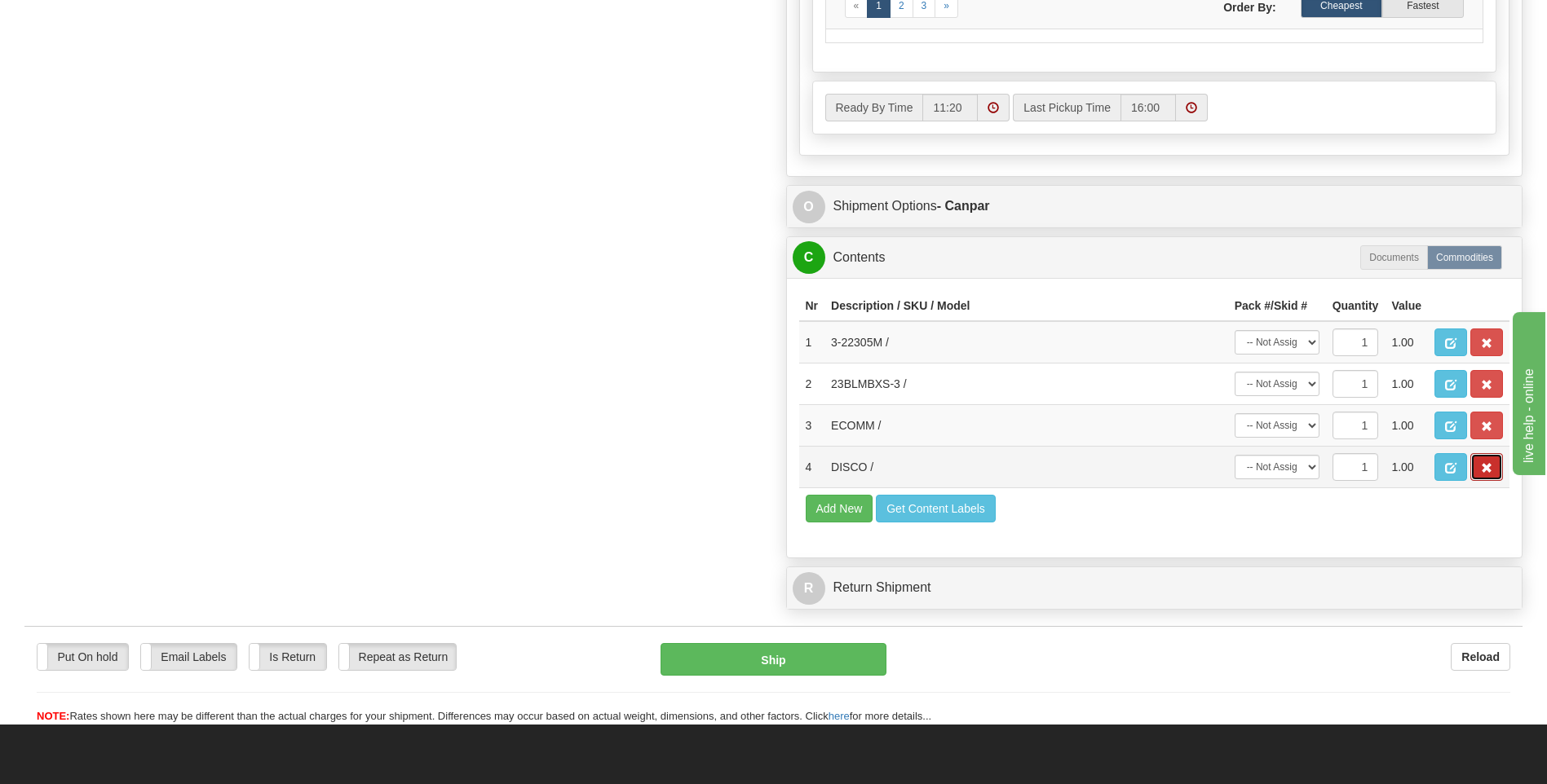
click at [1479, 466] on button "button" at bounding box center [1486, 467] width 33 height 28
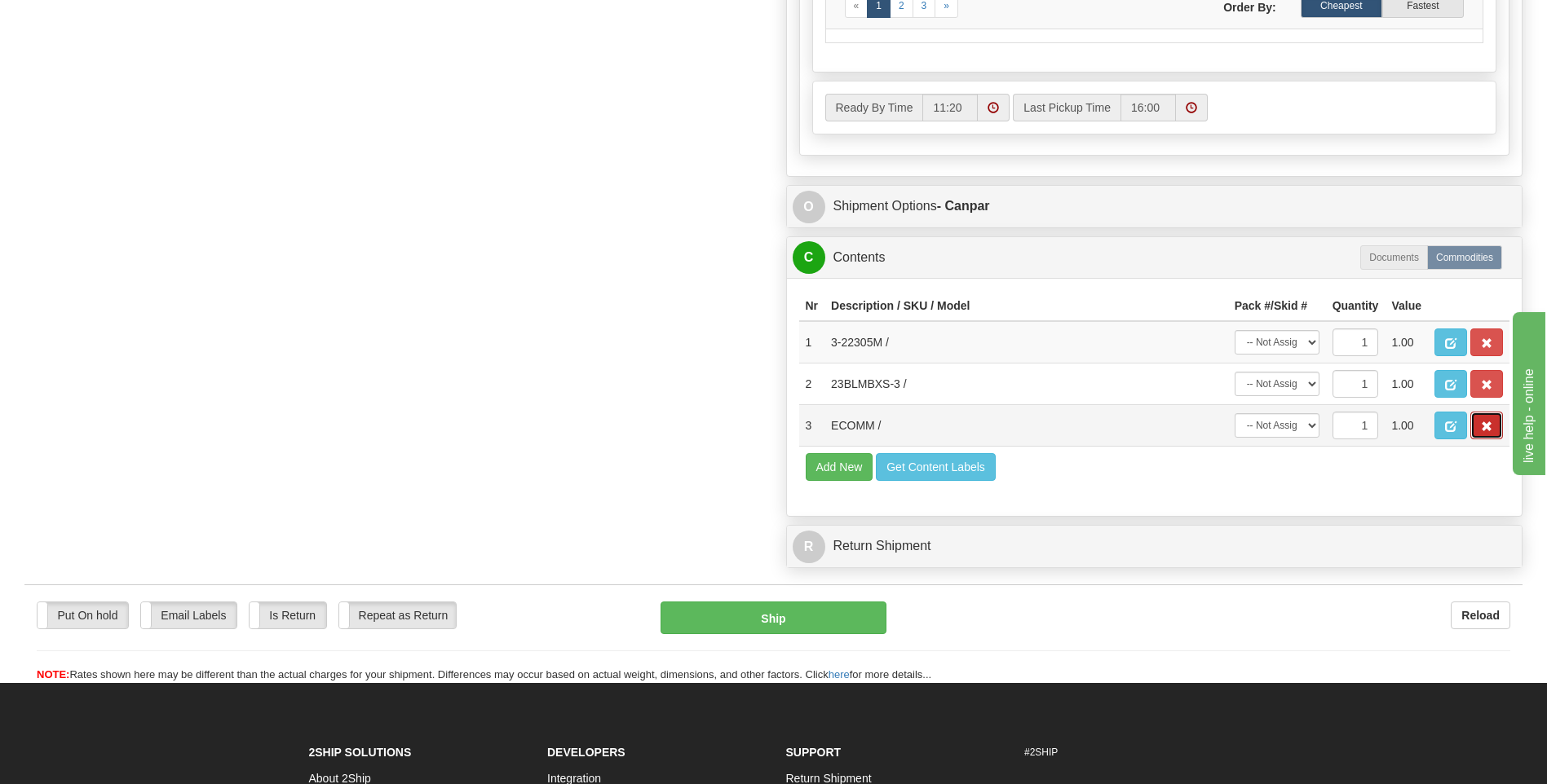
click at [1486, 428] on span "button" at bounding box center [1486, 426] width 11 height 11
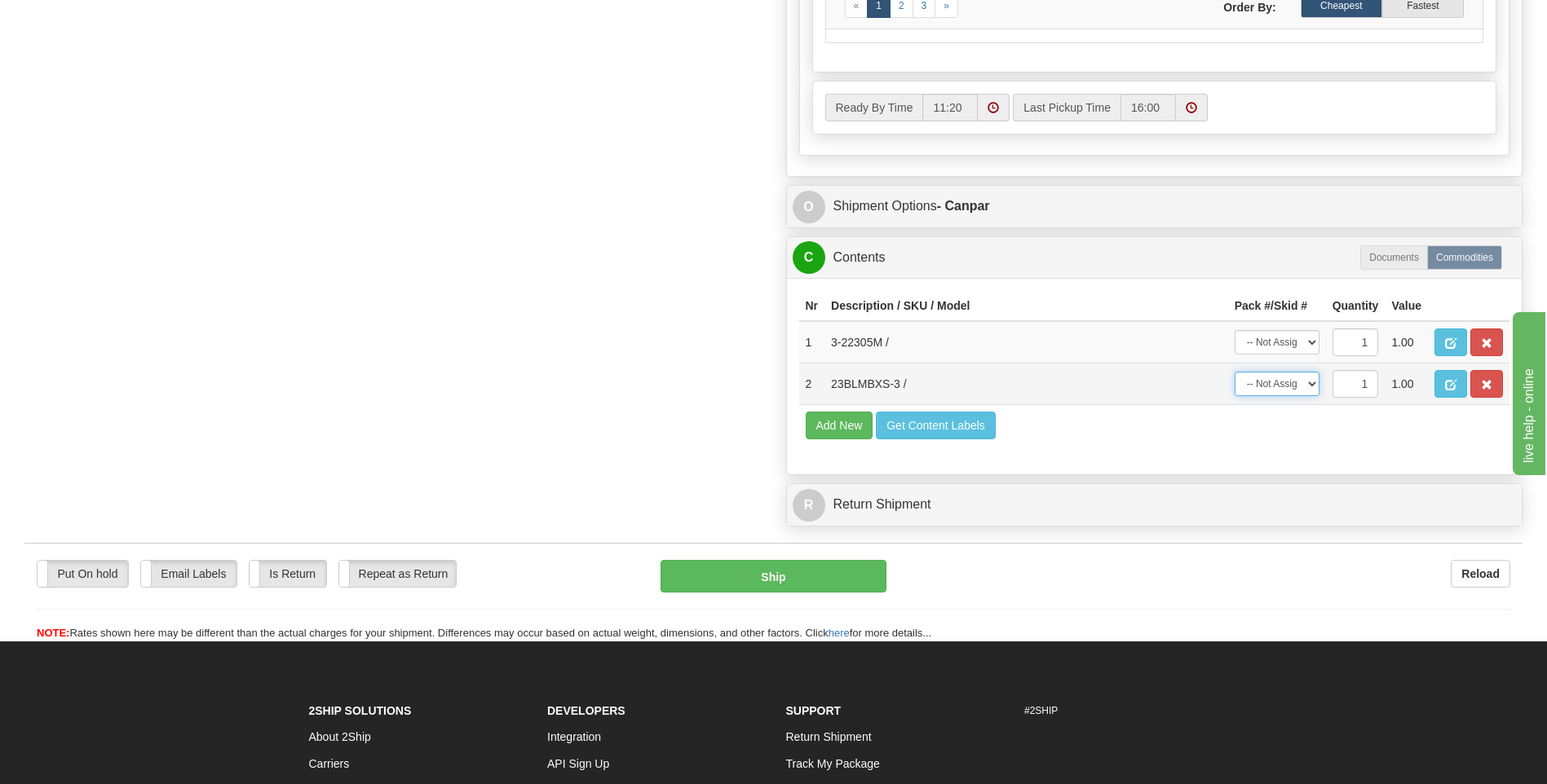
click at [1291, 393] on select "-- Not Assigned -- Package 1 Package 2" at bounding box center [1276, 384] width 85 height 24
select select "1"
click at [1234, 372] on select "-- Not Assigned -- Package 1 Package 2" at bounding box center [1276, 384] width 85 height 24
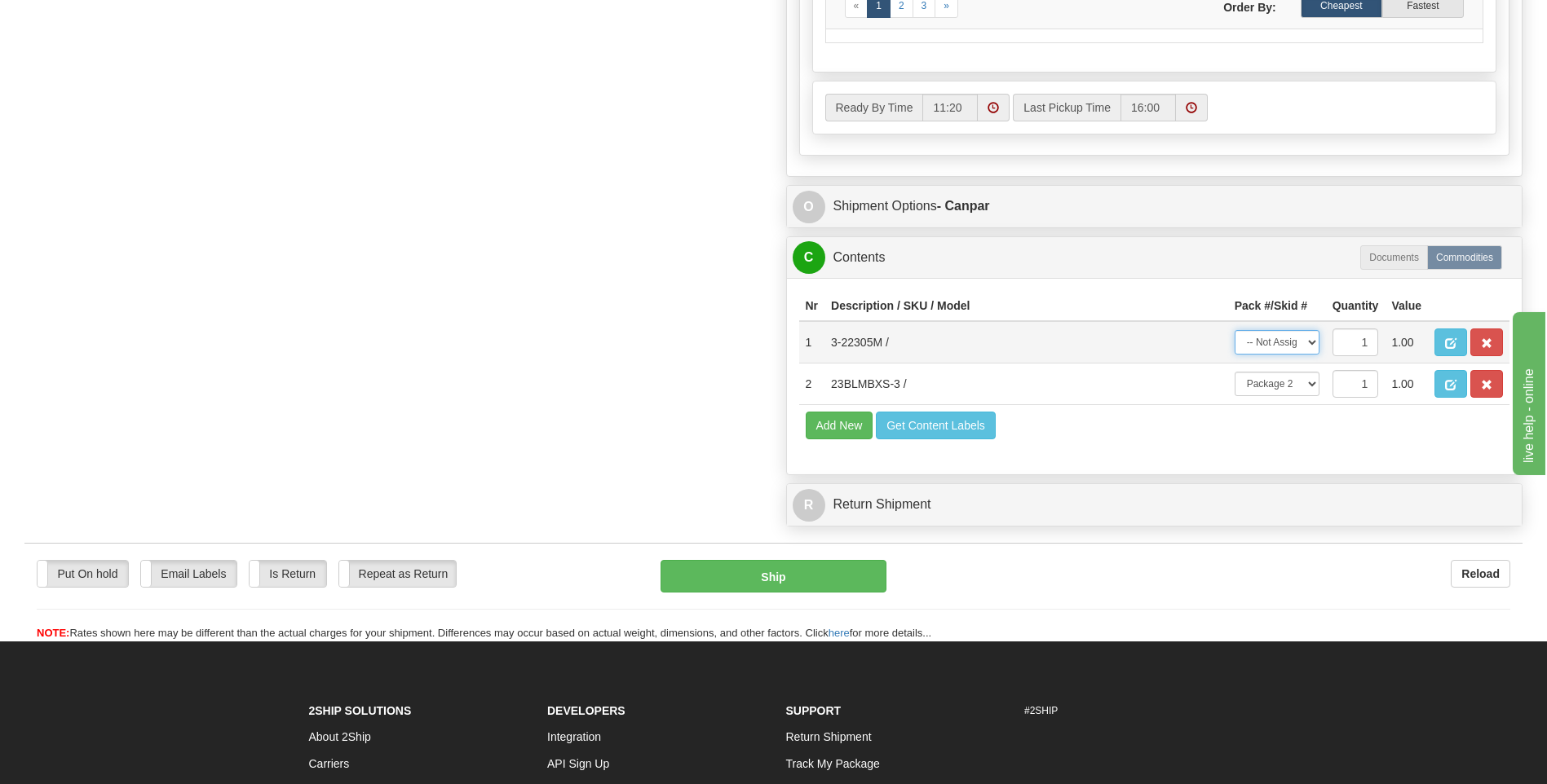
click at [1285, 343] on select "-- Not Assigned -- Package 1 Package 2" at bounding box center [1276, 342] width 85 height 24
select select "0"
click at [1234, 330] on select "-- Not Assigned -- Package 1 Package 2" at bounding box center [1276, 342] width 85 height 24
click at [855, 573] on button "Ship" at bounding box center [773, 575] width 225 height 33
type input "1"
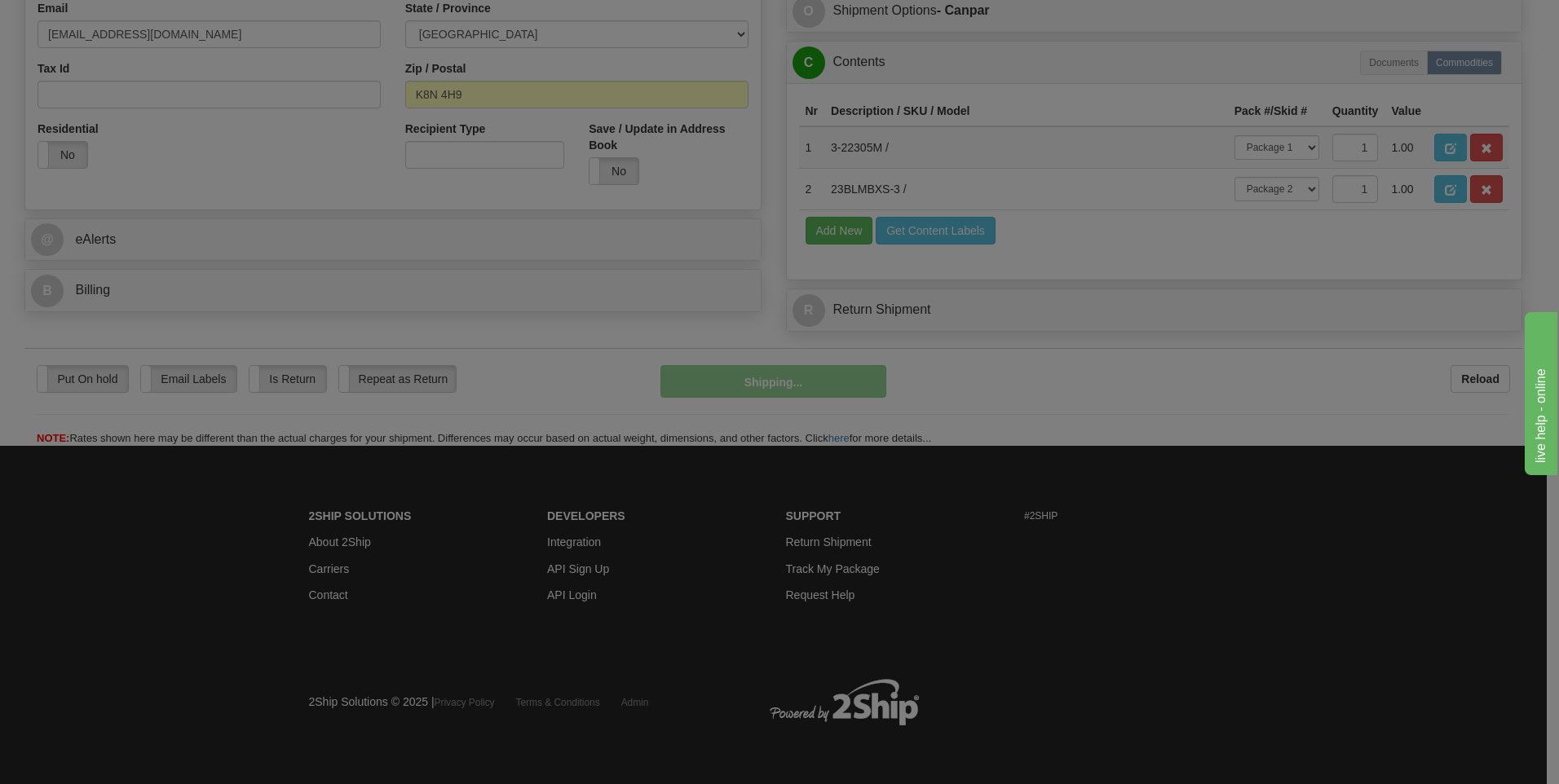
scroll to position [530, 0]
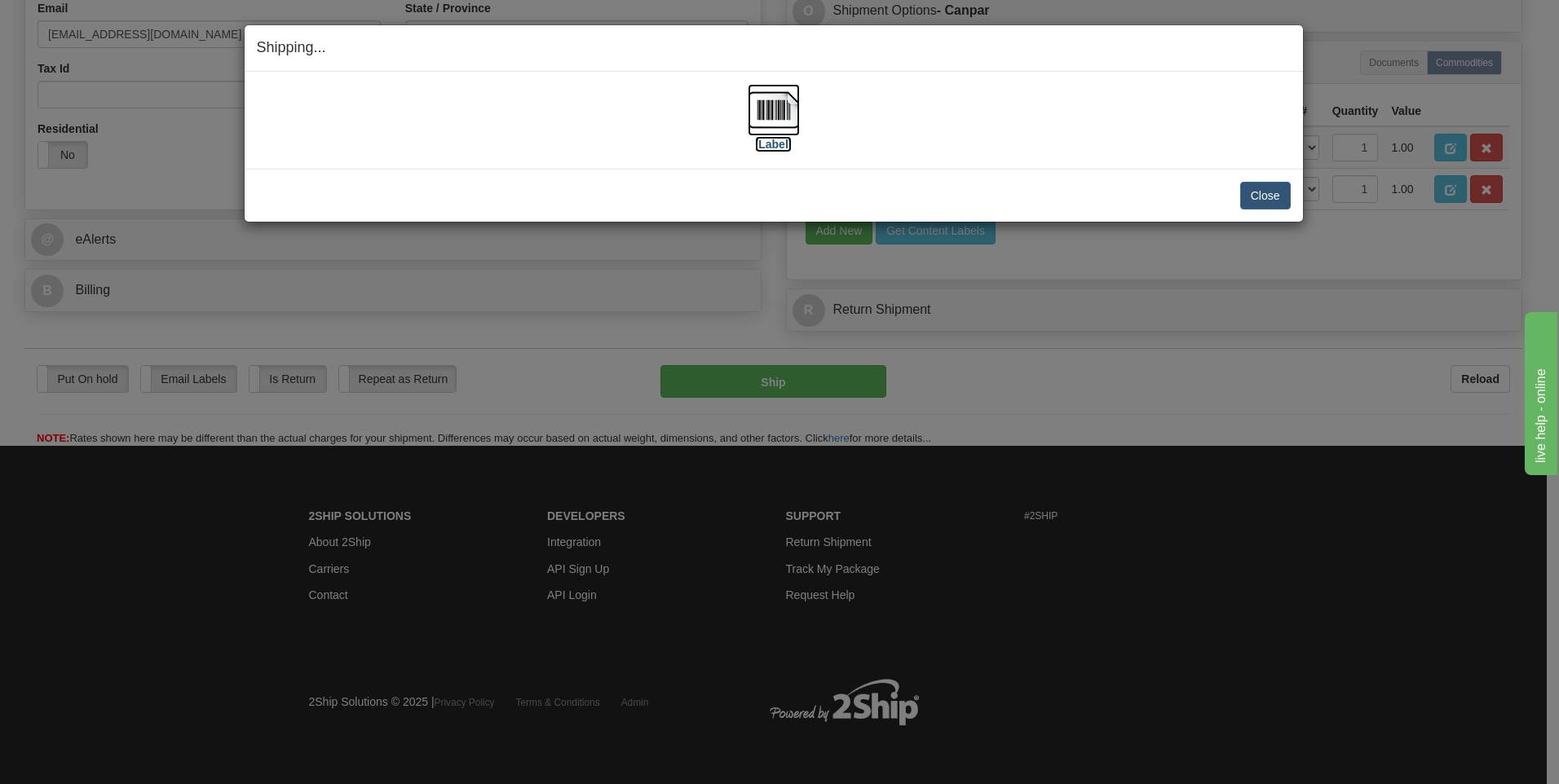
click at [773, 104] on img at bounding box center [774, 110] width 52 height 52
click at [1267, 193] on button "Close" at bounding box center [1265, 196] width 51 height 28
